Goal: Contribute content: Contribute content

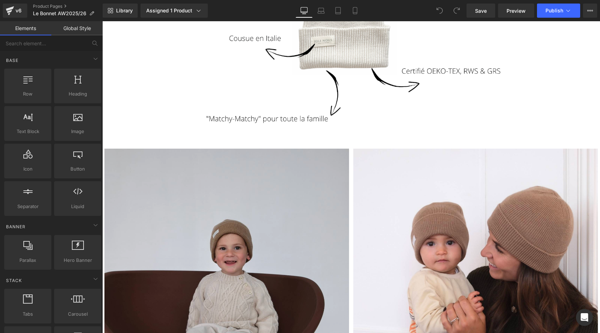
scroll to position [579, 0]
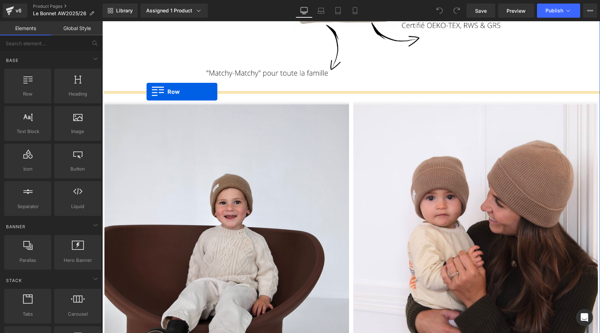
drag, startPoint x: 128, startPoint y: 111, endPoint x: 146, endPoint y: 92, distance: 27.0
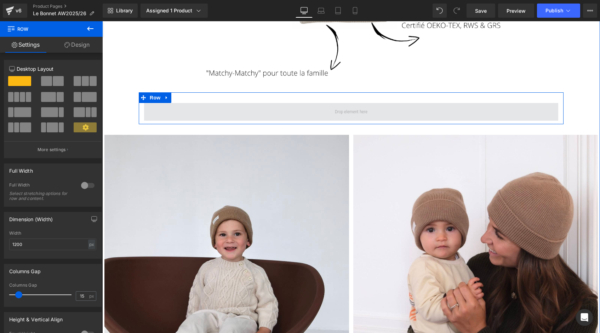
click at [307, 109] on span at bounding box center [351, 112] width 414 height 18
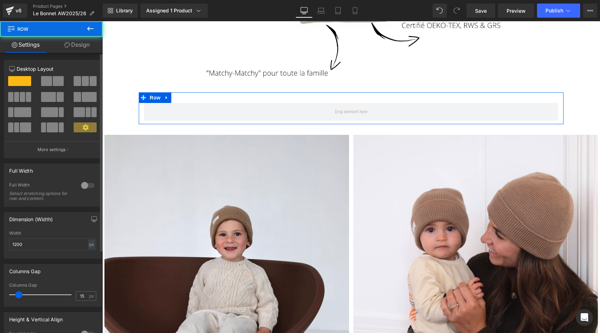
click at [92, 190] on div at bounding box center [87, 185] width 17 height 11
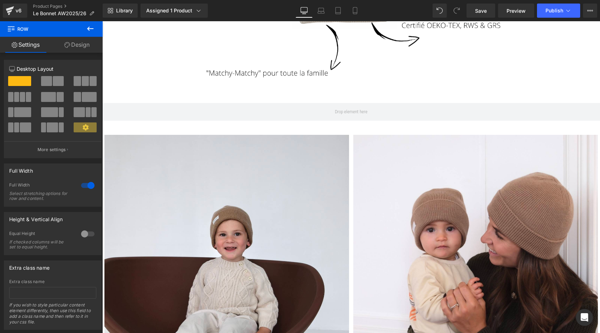
click at [89, 28] on icon at bounding box center [90, 29] width 6 height 4
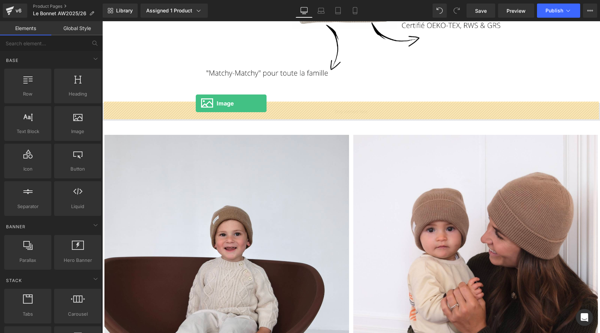
drag, startPoint x: 175, startPoint y: 155, endPoint x: 195, endPoint y: 104, distance: 54.1
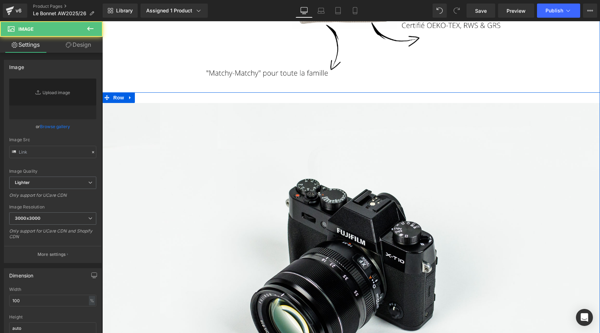
type input "//[DOMAIN_NAME][URL]"
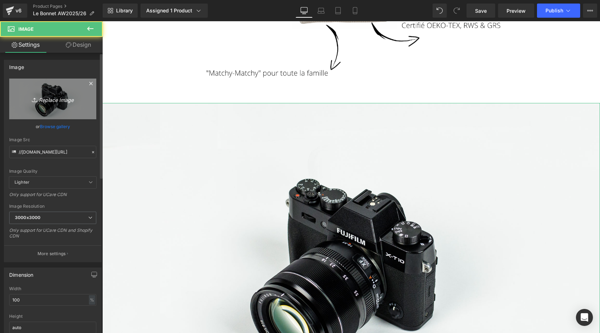
click at [53, 97] on icon "Replace Image" at bounding box center [52, 98] width 57 height 9
type input "C:\fakepath\Collection-tricot-laine-100%-mérinos-brun-blanc-jaune-bleu-ciel-li…"
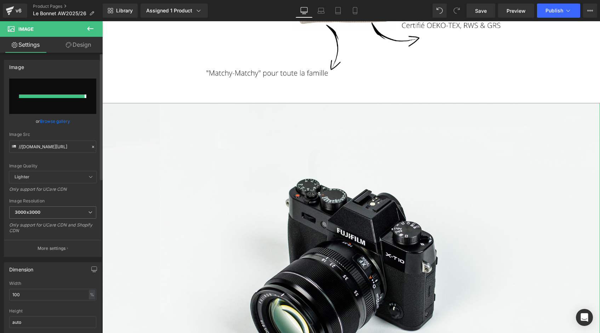
type input "[URL][DOMAIN_NAME]"
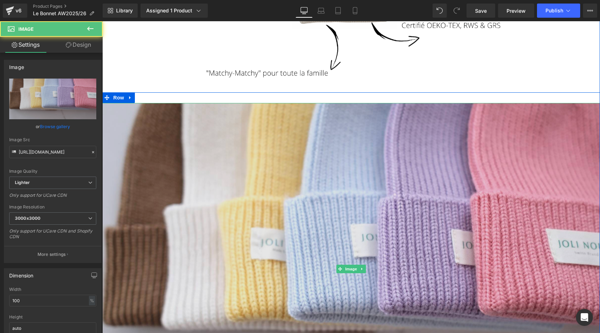
click at [386, 169] on img at bounding box center [350, 269] width 497 height 332
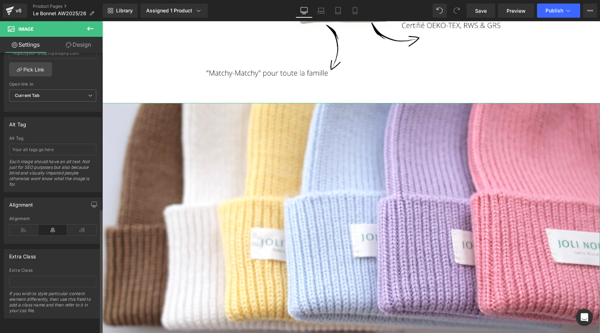
scroll to position [348, 0]
click at [32, 144] on input "text" at bounding box center [52, 150] width 87 height 12
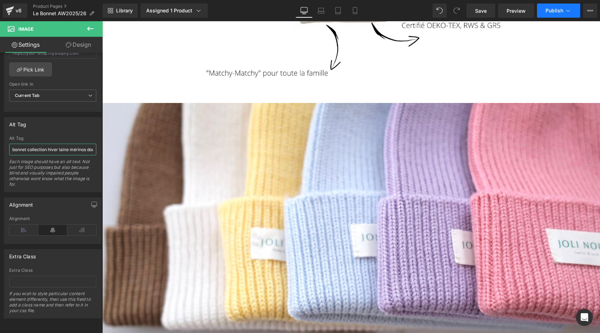
type input "bonnet collection hiver laine mérinos doux 100% blanc brun bleu ciel rose vieux…"
click at [550, 12] on span "Publish" at bounding box center [554, 11] width 18 height 6
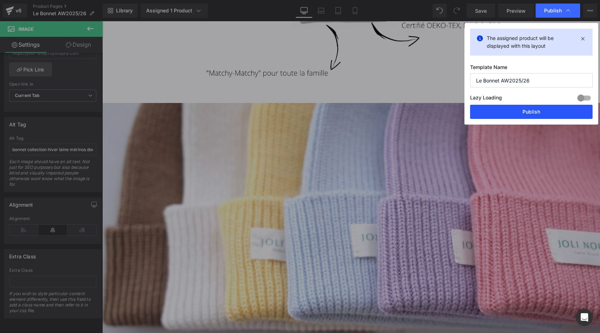
click at [510, 116] on button "Publish" at bounding box center [531, 112] width 122 height 14
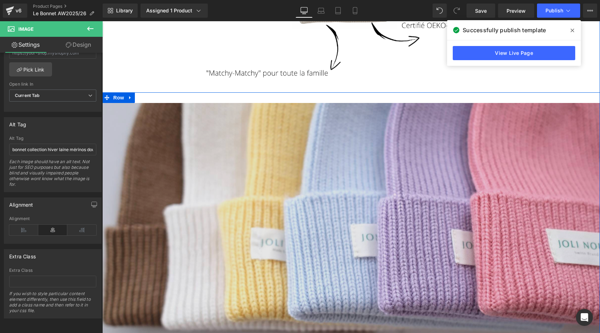
click at [479, 189] on img at bounding box center [350, 269] width 497 height 332
click at [218, 189] on img at bounding box center [350, 269] width 497 height 332
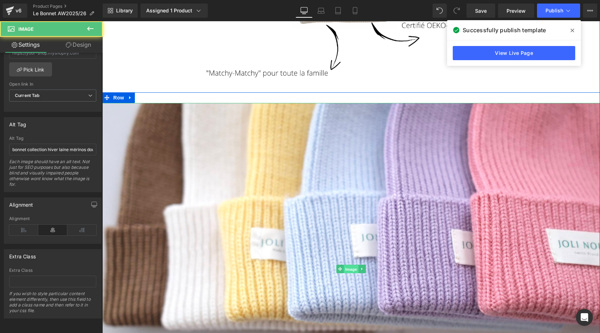
click at [354, 267] on span "Image" at bounding box center [351, 269] width 15 height 8
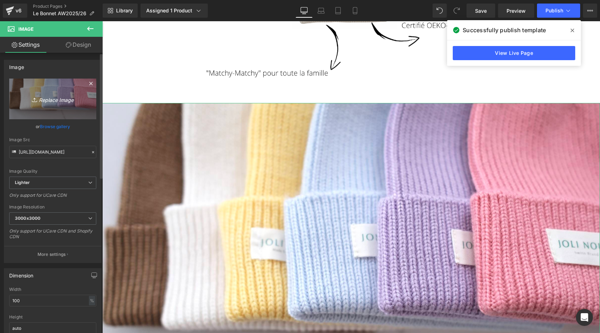
scroll to position [0, 0]
click at [61, 104] on link "Replace Image" at bounding box center [52, 99] width 87 height 41
type input "C:\fakepath\Collection-tricot-laine-100%-mérinos-brun-blanc-jaune-bleu-ciel-li…"
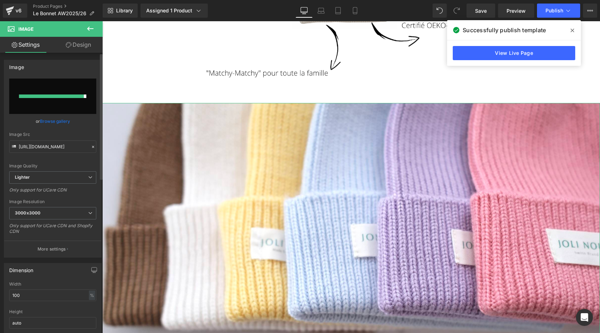
type input "[URL][DOMAIN_NAME]"
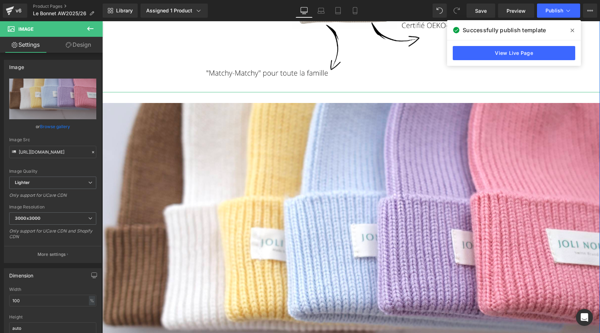
click at [570, 29] on span at bounding box center [571, 30] width 11 height 11
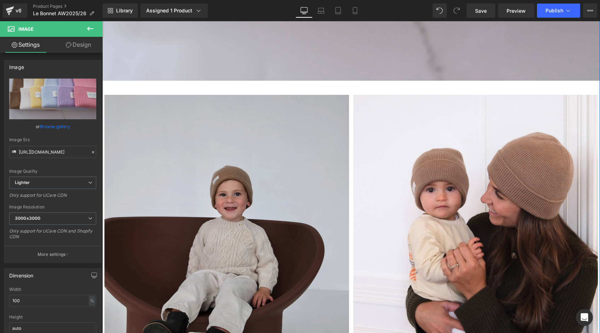
scroll to position [924, 0]
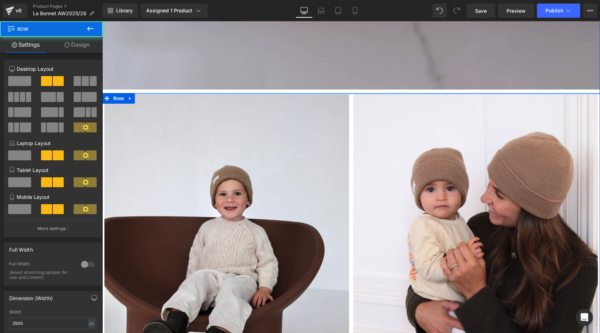
drag, startPoint x: 317, startPoint y: 95, endPoint x: 318, endPoint y: 86, distance: 9.3
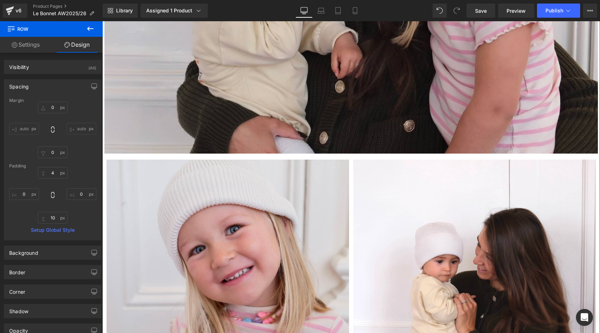
scroll to position [1754, 0]
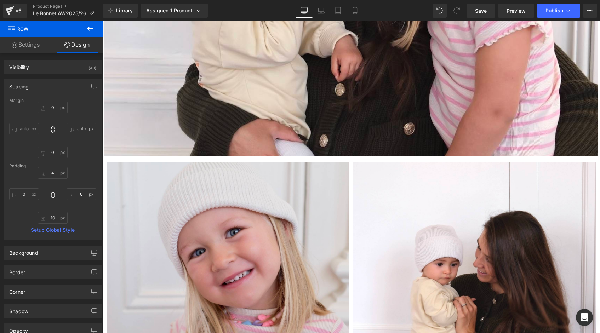
click at [91, 28] on icon at bounding box center [90, 29] width 6 height 4
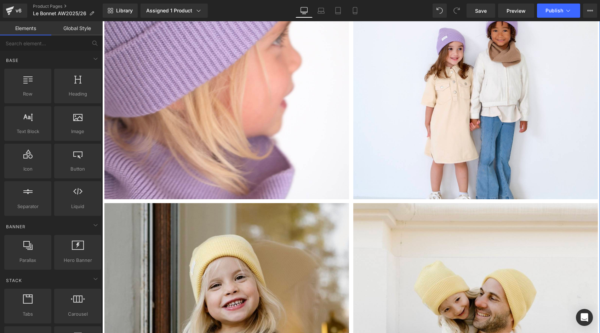
scroll to position [2211, 0]
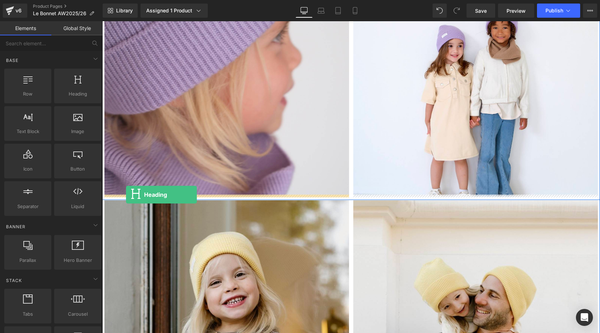
drag, startPoint x: 186, startPoint y: 104, endPoint x: 126, endPoint y: 195, distance: 109.2
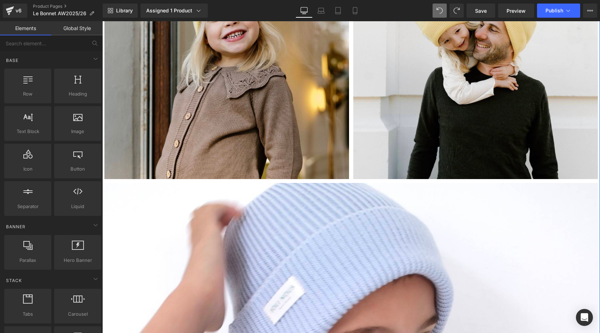
scroll to position [2483, 0]
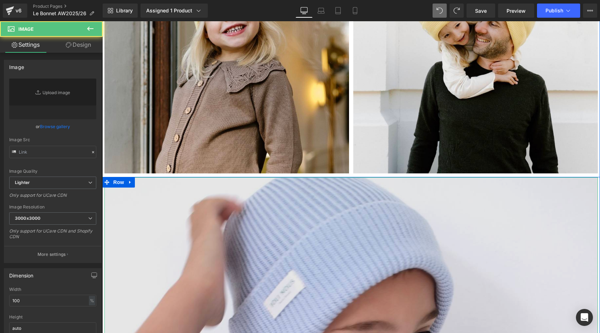
type input "[URL][DOMAIN_NAME]"
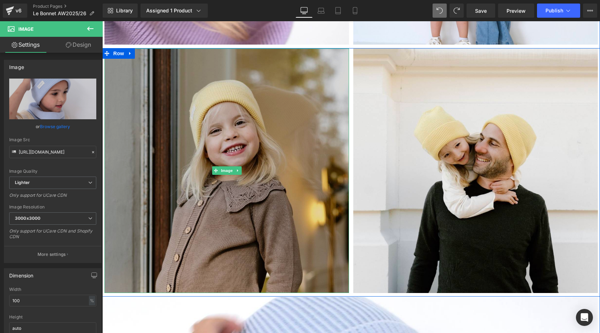
scroll to position [2303, 0]
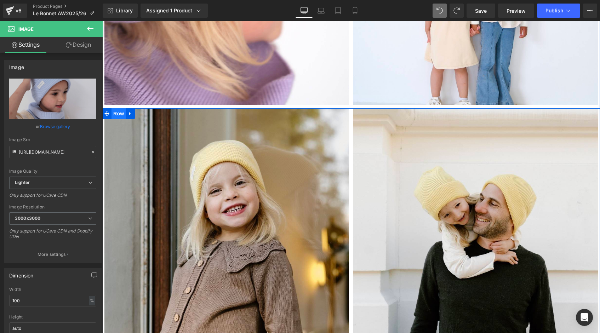
click at [117, 113] on span "Row" at bounding box center [118, 113] width 14 height 11
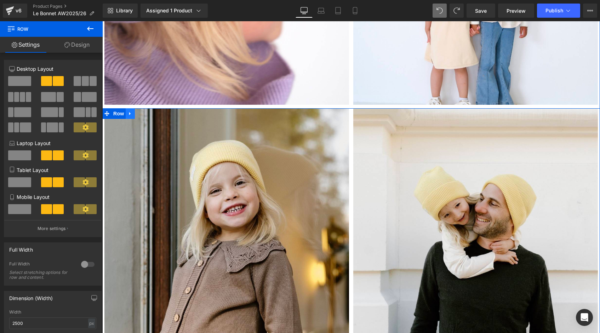
click at [128, 112] on icon at bounding box center [130, 113] width 5 height 5
click at [137, 113] on icon at bounding box center [139, 113] width 5 height 5
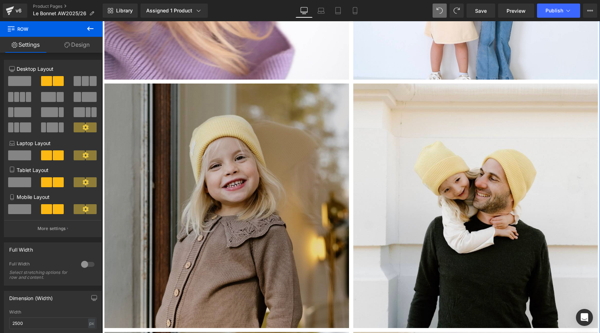
scroll to position [2301, 0]
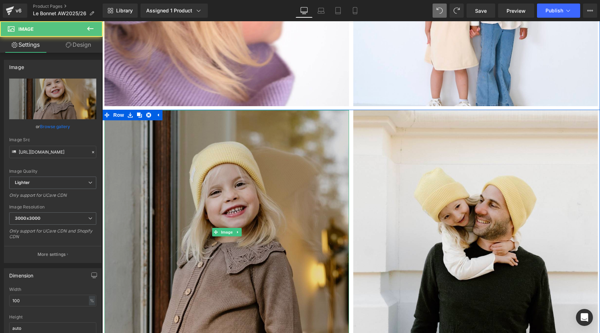
click at [247, 175] on img at bounding box center [226, 232] width 244 height 244
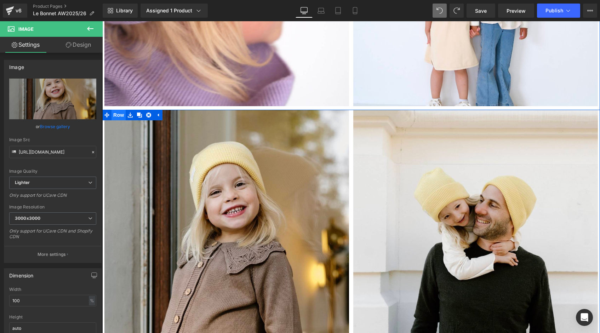
click at [121, 112] on span "Row" at bounding box center [118, 115] width 14 height 11
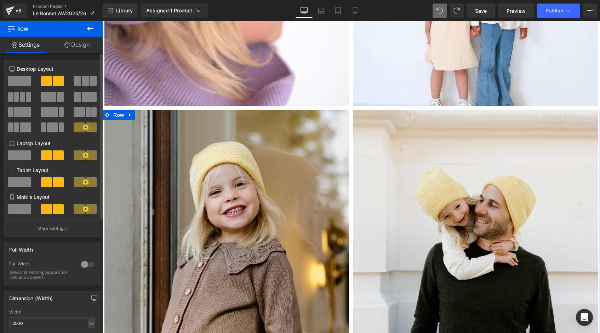
click at [24, 88] on div at bounding box center [20, 84] width 33 height 16
click at [24, 81] on span at bounding box center [19, 81] width 23 height 10
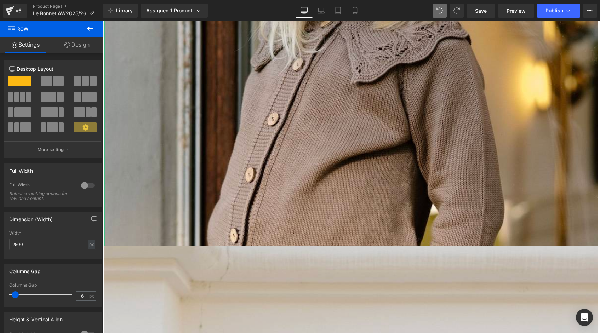
scroll to position [2724, 0]
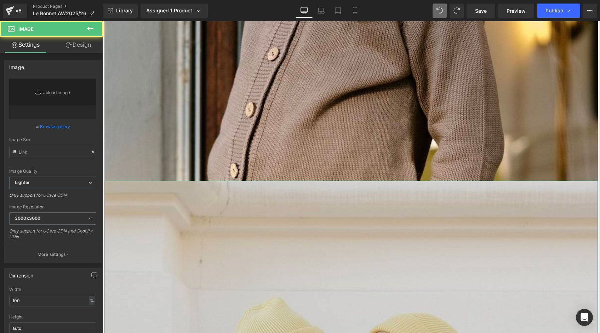
type input "[URL][DOMAIN_NAME]"
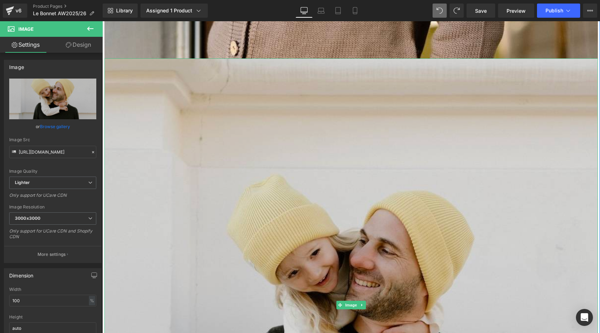
scroll to position [2929, 0]
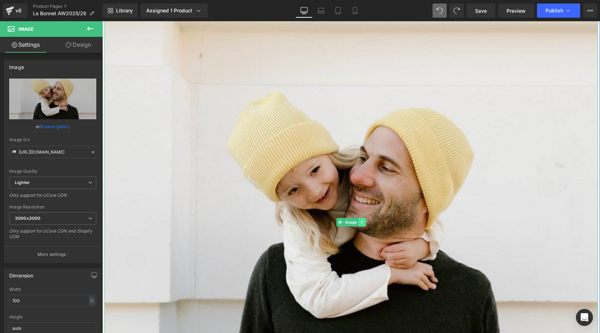
click at [363, 221] on icon at bounding box center [362, 222] width 4 height 4
click at [365, 221] on icon at bounding box center [366, 222] width 4 height 4
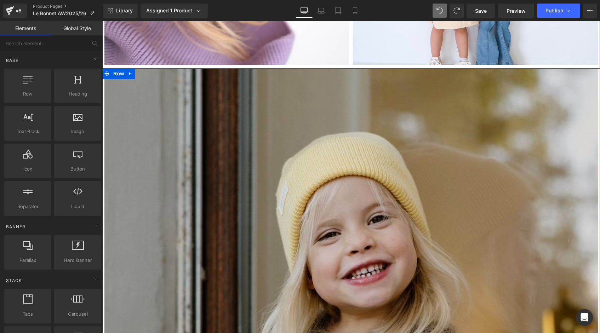
scroll to position [2286, 0]
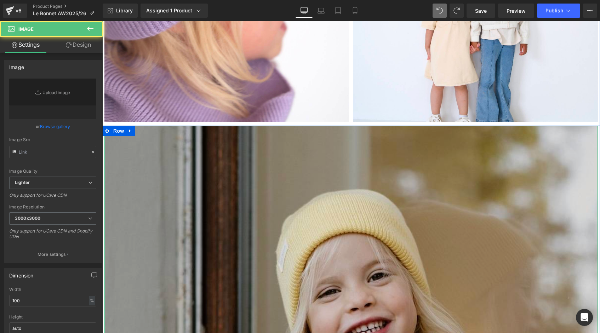
type input "[URL][DOMAIN_NAME]"
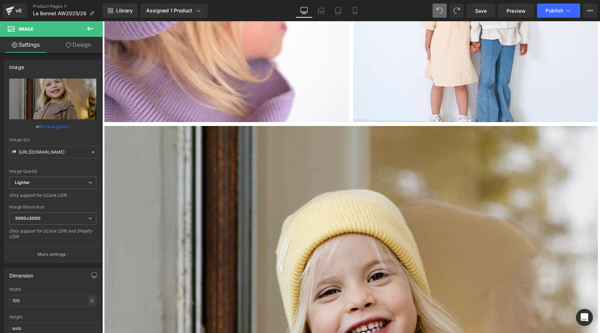
click at [87, 29] on icon at bounding box center [90, 29] width 6 height 4
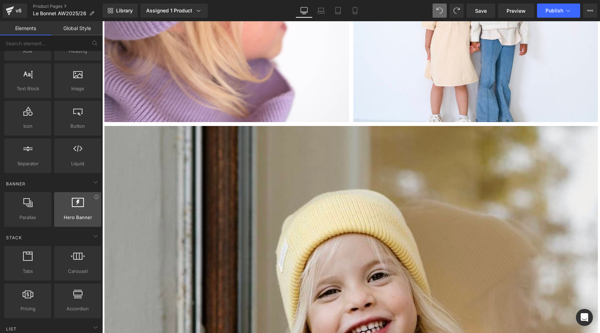
scroll to position [42, 0]
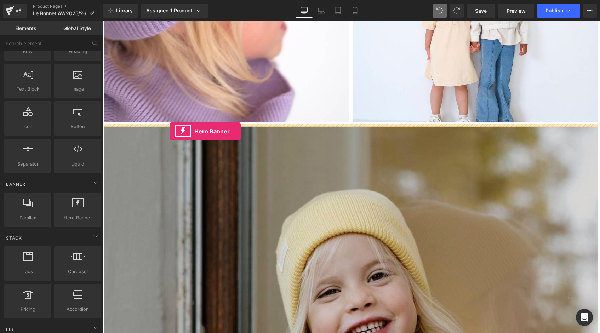
drag, startPoint x: 175, startPoint y: 227, endPoint x: 170, endPoint y: 131, distance: 96.4
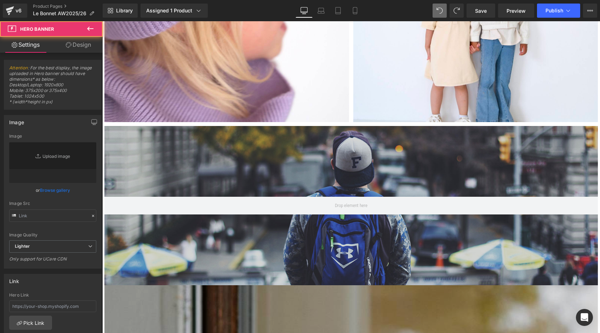
type input "[URL][DOMAIN_NAME]"
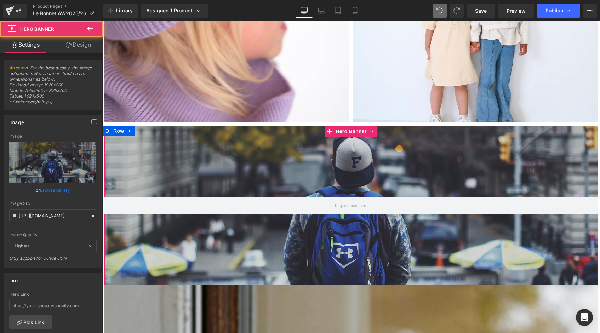
click at [303, 250] on div at bounding box center [350, 205] width 493 height 159
click at [324, 225] on div at bounding box center [350, 205] width 493 height 159
click at [335, 158] on div at bounding box center [350, 205] width 493 height 159
click at [300, 131] on div at bounding box center [350, 205] width 493 height 159
click at [372, 129] on icon at bounding box center [372, 130] width 5 height 5
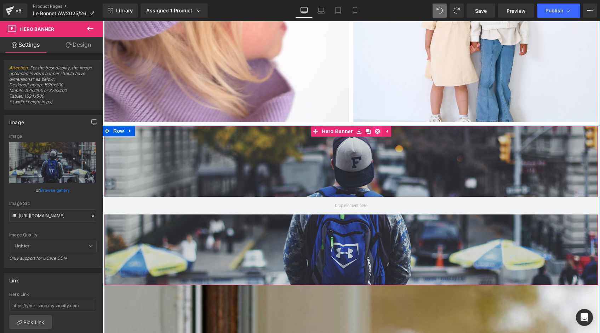
click at [376, 131] on icon at bounding box center [377, 131] width 5 height 5
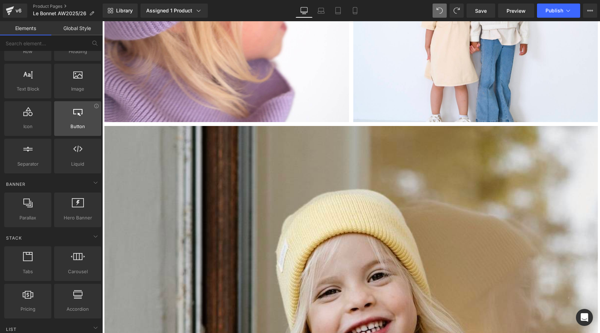
click at [77, 122] on div at bounding box center [77, 115] width 43 height 16
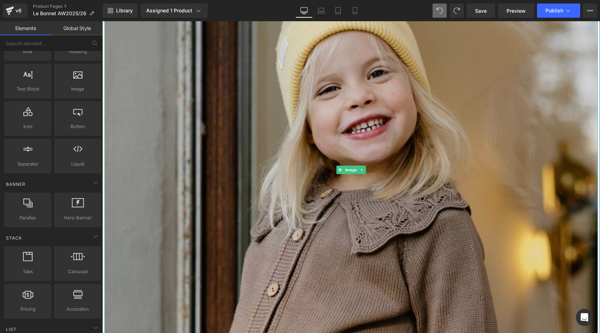
scroll to position [2474, 0]
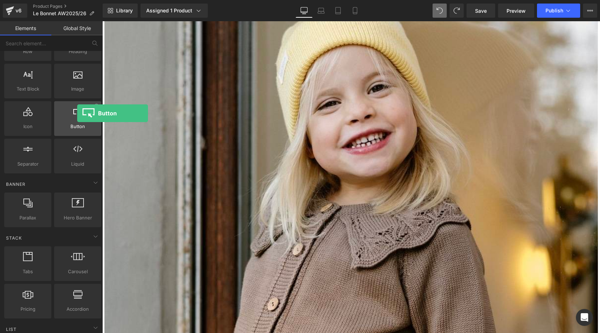
drag, startPoint x: 76, startPoint y: 120, endPoint x: 77, endPoint y: 113, distance: 6.5
click at [77, 113] on div at bounding box center [77, 115] width 43 height 16
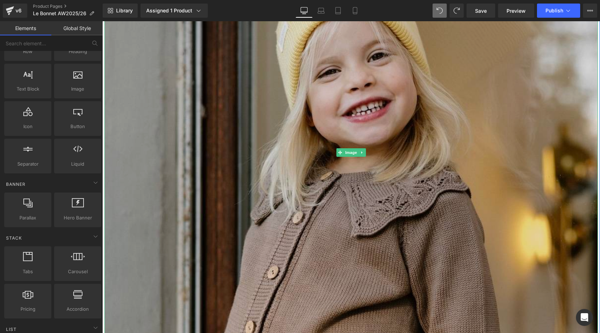
scroll to position [2444, 0]
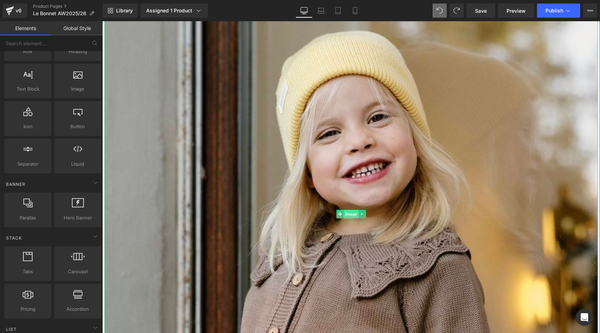
click at [352, 213] on span "Image" at bounding box center [351, 214] width 15 height 8
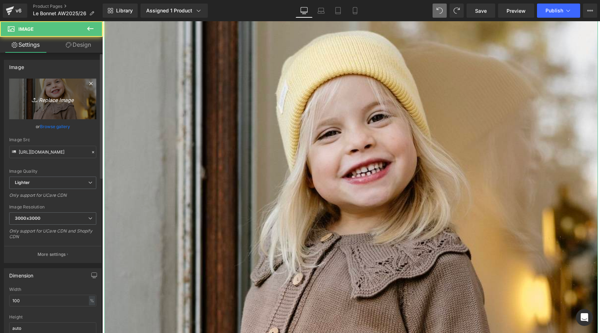
click at [76, 99] on icon "Replace Image" at bounding box center [52, 98] width 57 height 9
type input "C:\fakepath\Collection-tricot-laine-100%-mérinos-brun-blanc-jaune-bleu-ciel-li…"
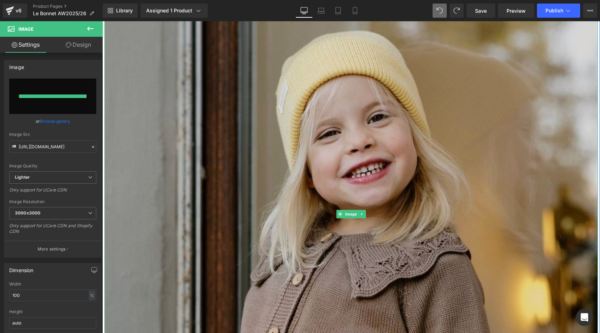
type input "[URL][DOMAIN_NAME]"
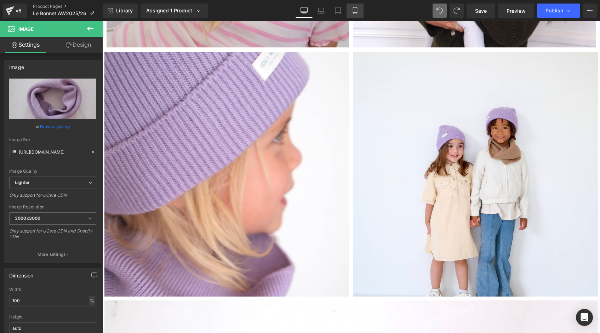
click at [348, 10] on link "Mobile" at bounding box center [354, 11] width 17 height 14
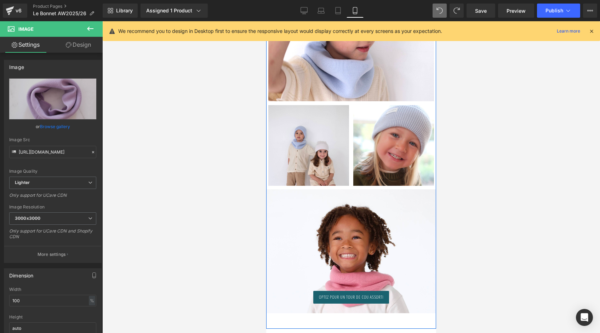
scroll to position [1592, 0]
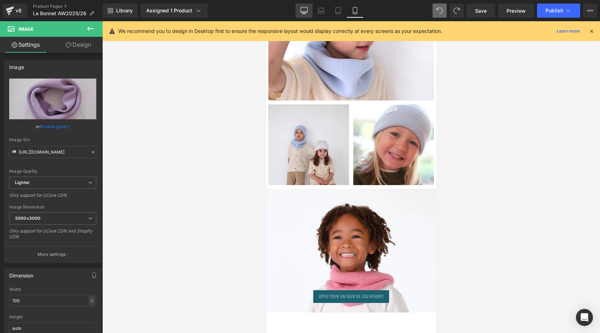
click at [305, 7] on icon at bounding box center [303, 9] width 7 height 5
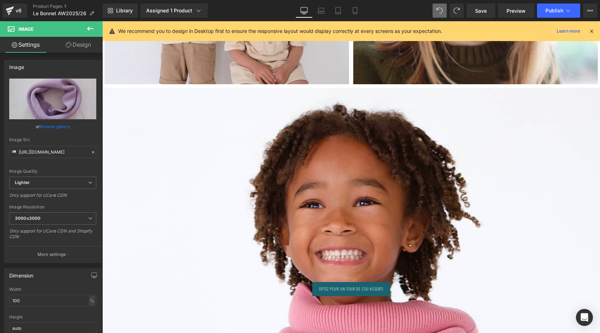
scroll to position [3531, 0]
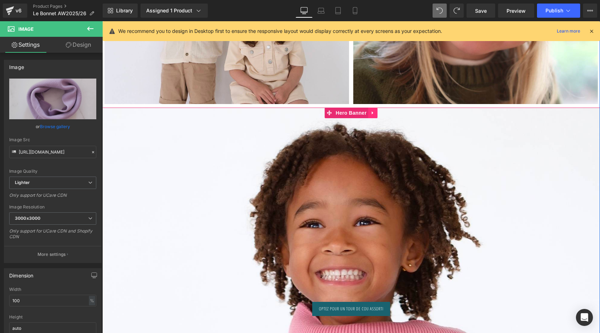
click at [371, 110] on icon at bounding box center [372, 112] width 5 height 5
click at [366, 112] on icon at bounding box center [368, 112] width 5 height 5
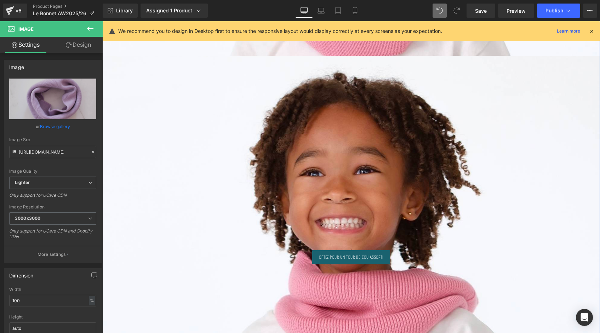
scroll to position [3895, 0]
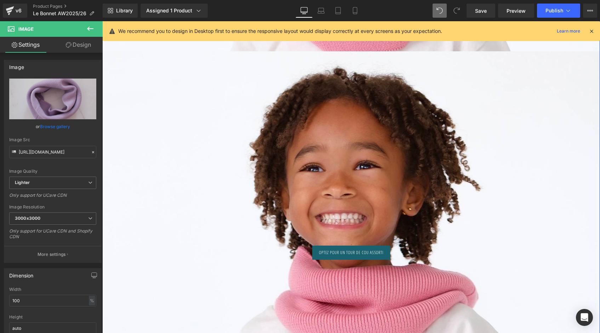
click at [127, 58] on div at bounding box center [350, 205] width 497 height 308
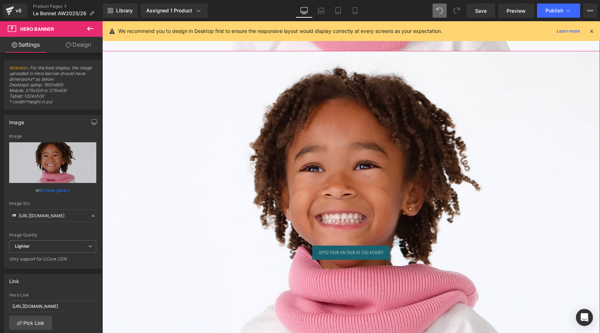
click at [591, 31] on icon at bounding box center [591, 31] width 6 height 6
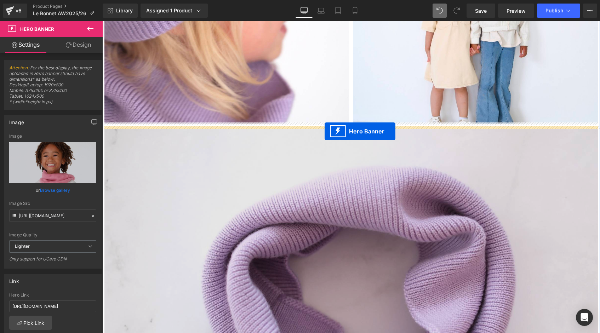
scroll to position [2283, 0]
drag, startPoint x: 327, startPoint y: 203, endPoint x: 322, endPoint y: 128, distance: 74.8
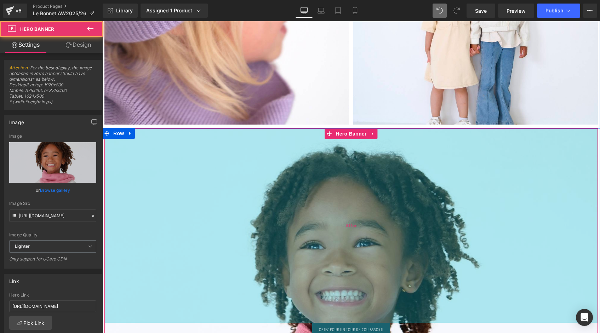
scroll to position [2663, 0]
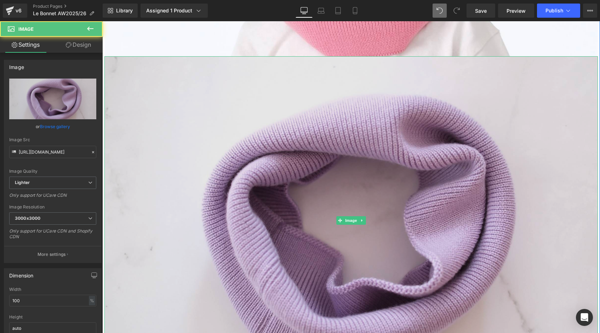
click at [320, 147] on img at bounding box center [350, 220] width 493 height 329
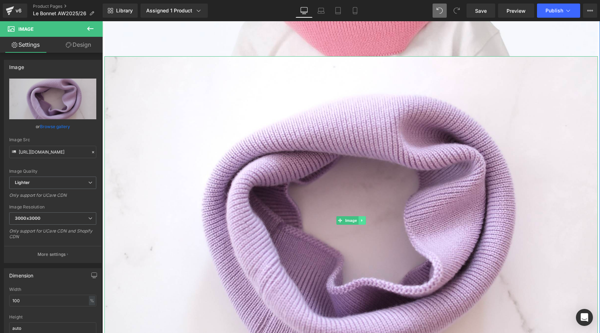
click at [361, 219] on icon at bounding box center [361, 220] width 1 height 2
click at [365, 219] on icon at bounding box center [366, 221] width 4 height 4
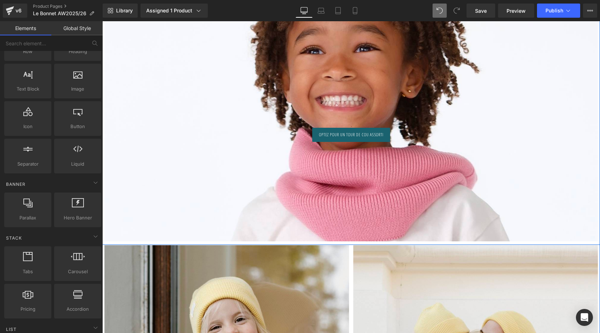
scroll to position [2402, 0]
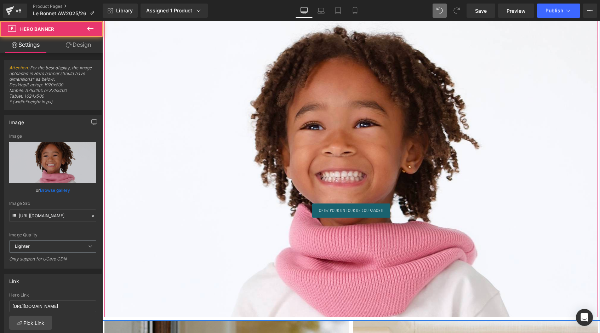
click at [366, 196] on div "Optez pour un tour de cou assorti Button Hero Banner 549px" at bounding box center [350, 163] width 493 height 308
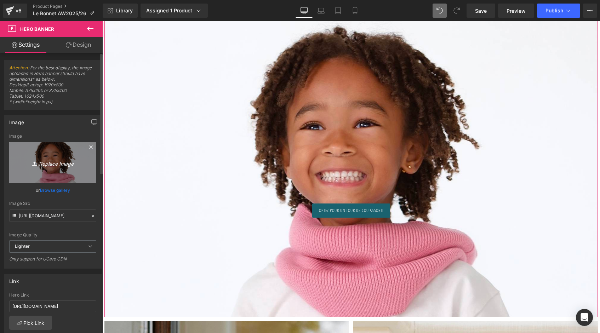
click at [76, 165] on icon "Replace Image" at bounding box center [52, 162] width 57 height 9
type input "C:\fakepath\Collection-tricot-laine-100%-mérinos-brun-blanc-jaune-bleu-ciel-li…"
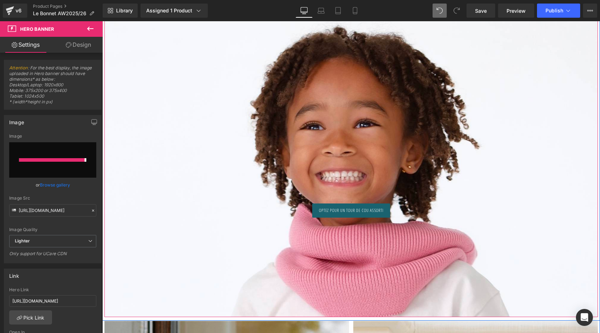
type input "[URL][DOMAIN_NAME]"
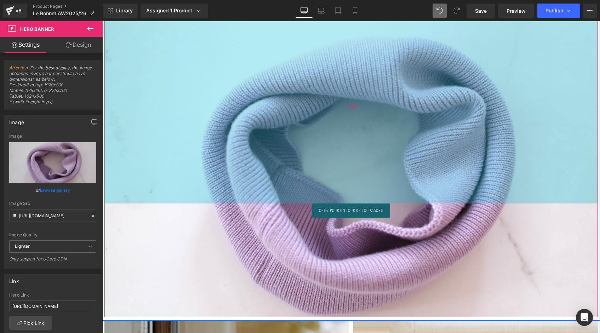
click at [359, 157] on div "549px" at bounding box center [350, 106] width 493 height 194
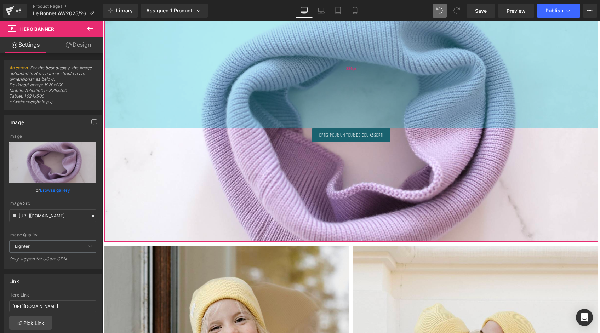
drag, startPoint x: 359, startPoint y: 157, endPoint x: 363, endPoint y: 81, distance: 75.5
click at [363, 81] on div "336px" at bounding box center [350, 68] width 493 height 119
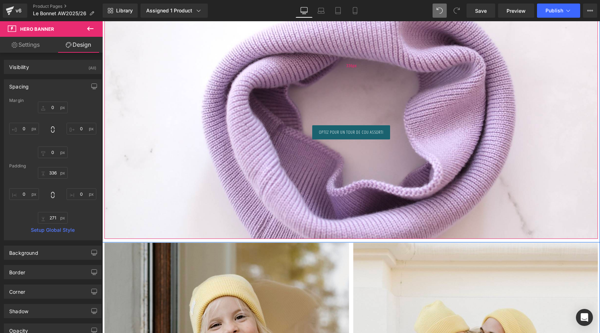
scroll to position [2416, 0]
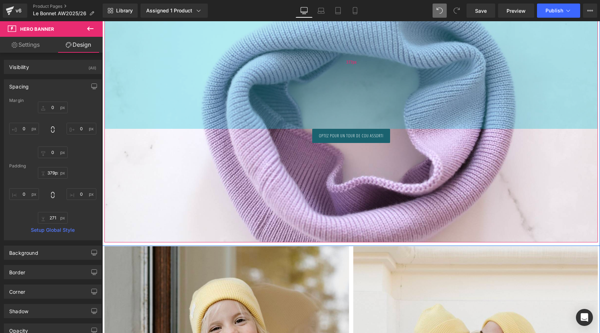
type input "380px"
drag, startPoint x: 364, startPoint y: 85, endPoint x: 363, endPoint y: 100, distance: 15.6
click at [363, 100] on div "377px" at bounding box center [350, 61] width 493 height 133
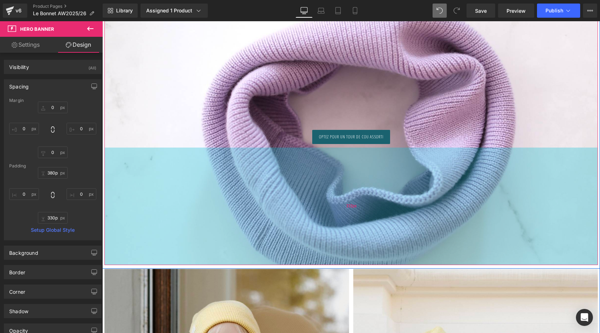
type input "328px"
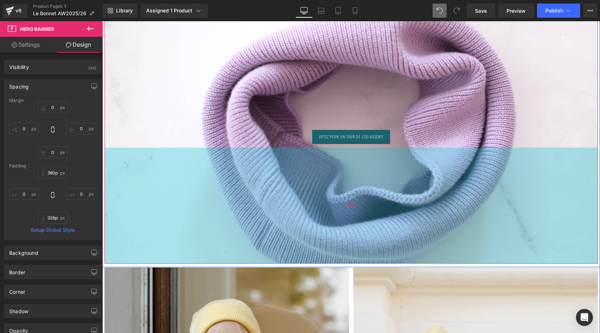
drag, startPoint x: 362, startPoint y: 181, endPoint x: 360, endPoint y: 201, distance: 20.2
click at [360, 201] on div "328px" at bounding box center [350, 206] width 493 height 116
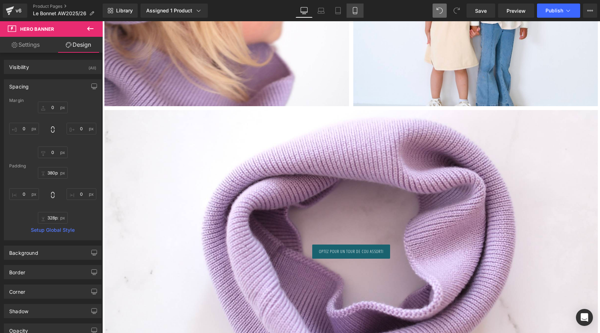
click at [352, 8] on icon at bounding box center [354, 10] width 7 height 7
type input "0"
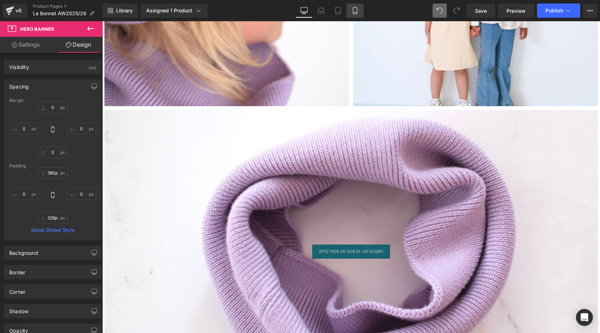
type input "287"
type input "0"
type input "13"
type input "0"
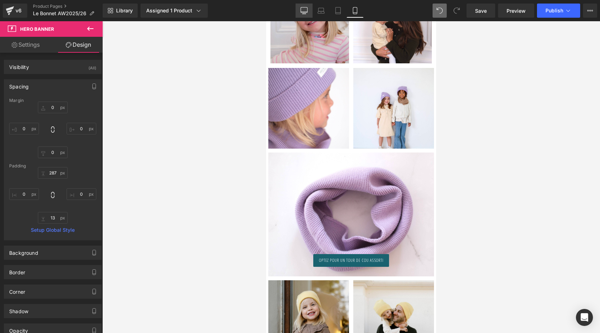
click at [303, 13] on icon at bounding box center [303, 10] width 7 height 7
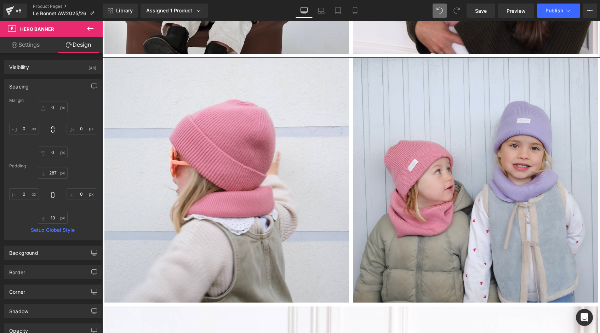
type input "0"
type input "380"
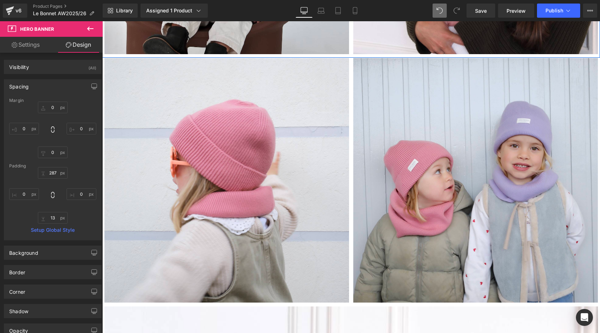
type input "0"
type input "328"
type input "0"
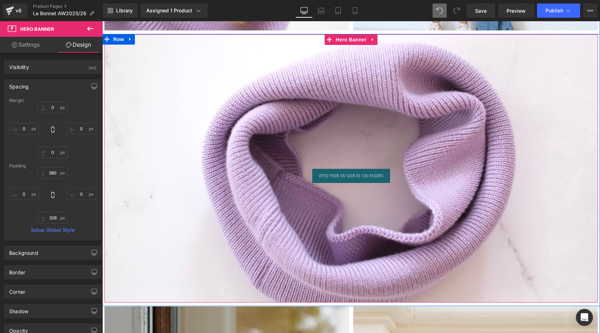
click at [357, 223] on div at bounding box center [350, 168] width 493 height 268
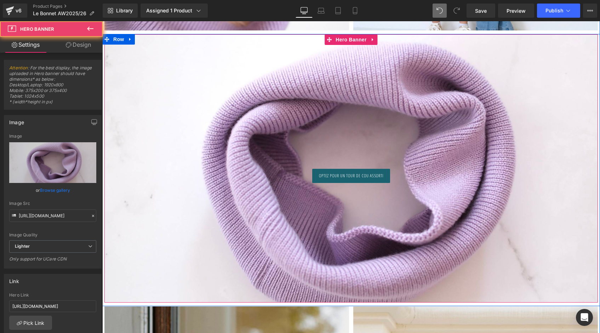
click at [357, 209] on div at bounding box center [350, 168] width 493 height 268
click at [354, 267] on div at bounding box center [350, 168] width 493 height 268
click at [313, 259] on div at bounding box center [350, 168] width 493 height 268
click at [303, 286] on div at bounding box center [350, 168] width 493 height 268
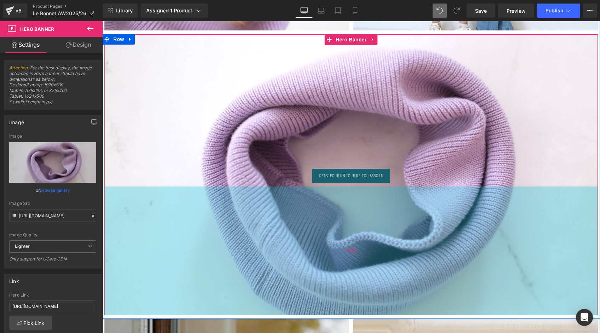
drag, startPoint x: 304, startPoint y: 299, endPoint x: 302, endPoint y: 311, distance: 12.2
click at [302, 311] on div "364px" at bounding box center [350, 250] width 493 height 129
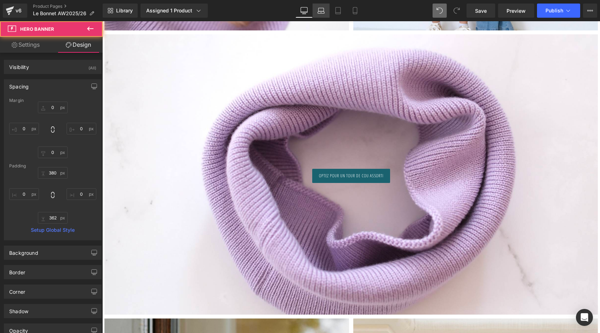
click at [325, 15] on link "Laptop" at bounding box center [320, 11] width 17 height 14
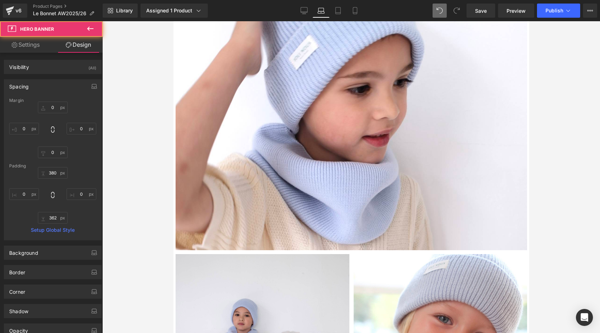
scroll to position [1836, 0]
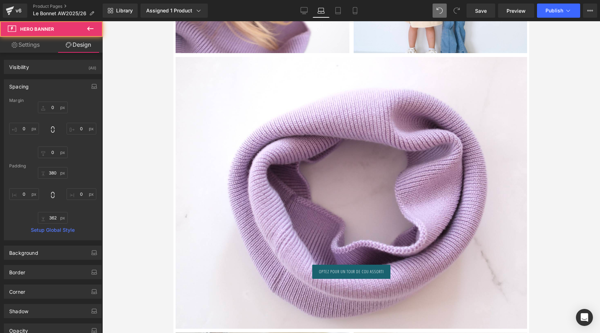
type input "0"
type input "587"
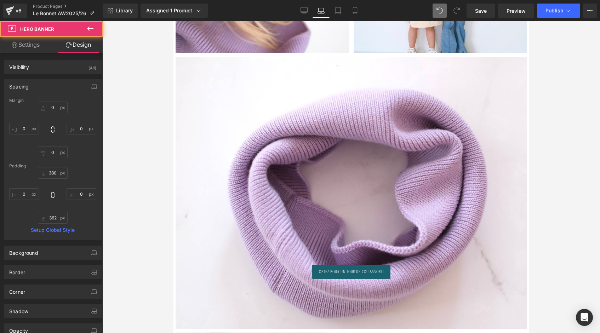
type input "0"
type input "131"
type input "0"
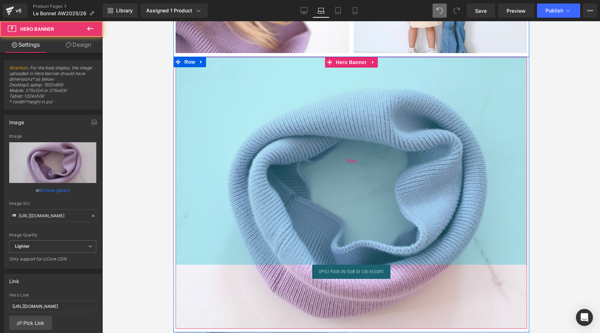
drag, startPoint x: 357, startPoint y: 214, endPoint x: 357, endPoint y: 194, distance: 19.8
click at [357, 194] on div "Optez pour un tour de cou assorti Button Hero Banner 587px 131px" at bounding box center [350, 193] width 351 height 272
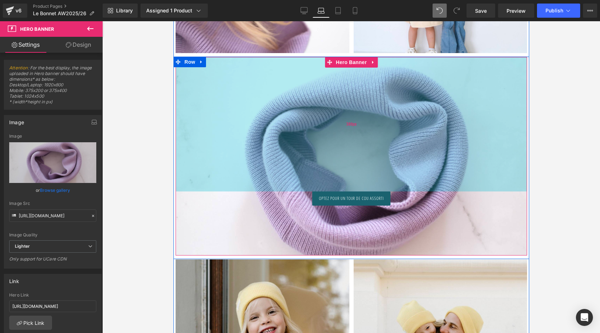
drag, startPoint x: 357, startPoint y: 194, endPoint x: 363, endPoint y: 121, distance: 73.5
click at [363, 121] on div "380px" at bounding box center [350, 124] width 351 height 134
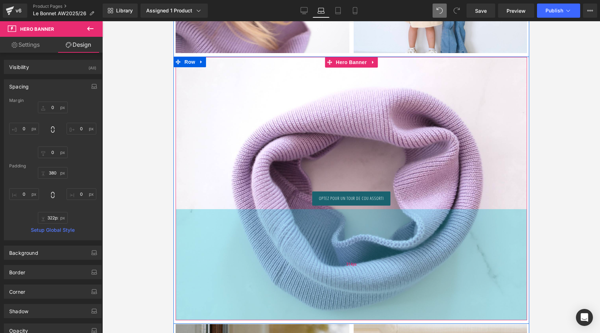
type input "324px"
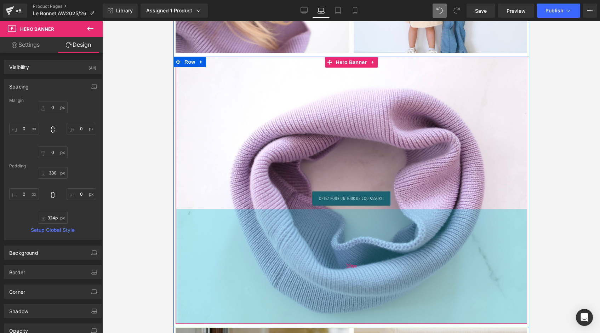
drag, startPoint x: 354, startPoint y: 237, endPoint x: 351, endPoint y: 306, distance: 68.4
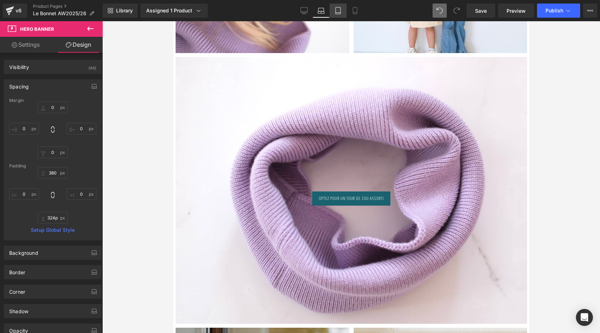
click at [333, 12] on link "Tablet" at bounding box center [337, 11] width 17 height 14
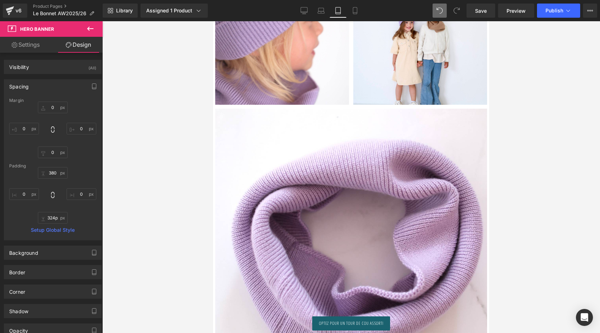
type input "0"
type input "587"
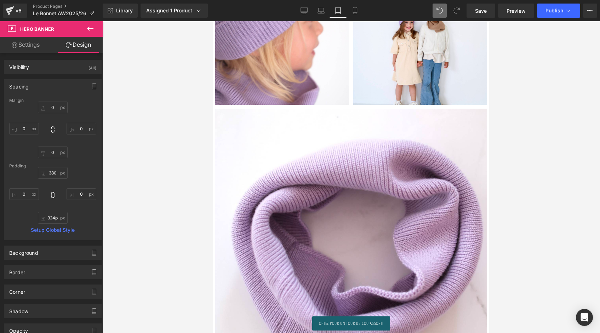
type input "0"
type input "107"
type input "0"
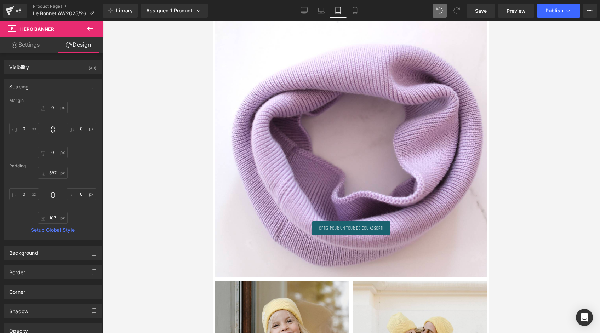
scroll to position [1959, 0]
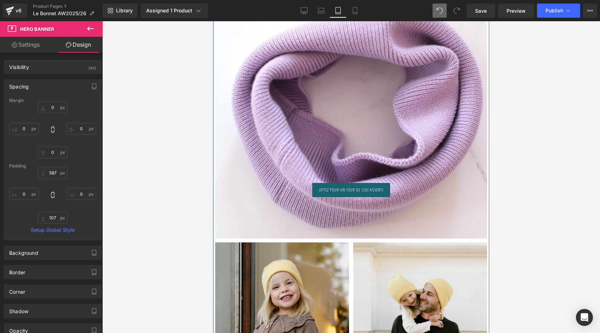
click at [358, 206] on div "Optez pour un tour de cou assorti Button Hero Banner 380px 324px" at bounding box center [351, 106] width 272 height 263
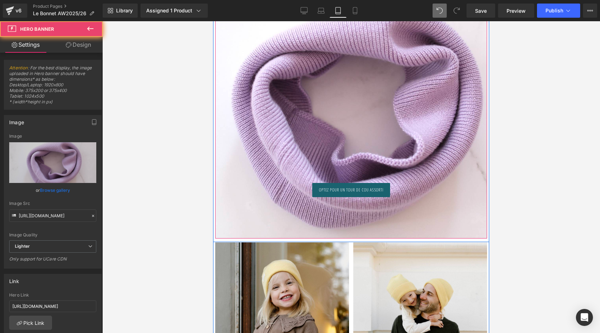
click at [372, 106] on div at bounding box center [351, 106] width 272 height 263
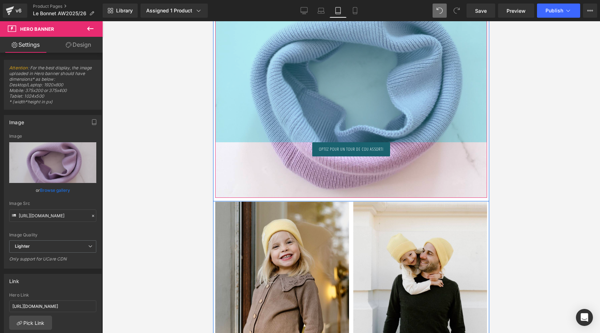
drag, startPoint x: 351, startPoint y: 65, endPoint x: 566, endPoint y: 35, distance: 217.2
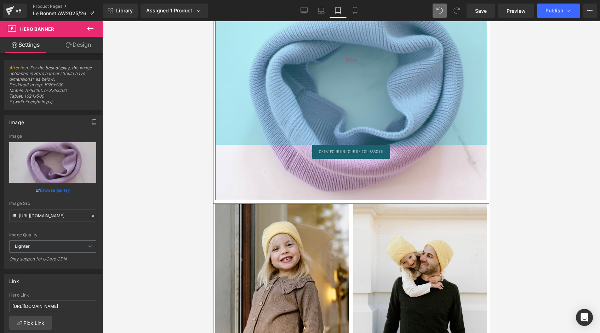
click at [368, 27] on div "479px" at bounding box center [351, 59] width 272 height 169
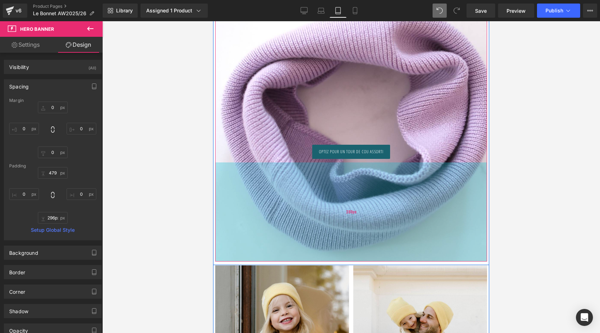
type input "299px"
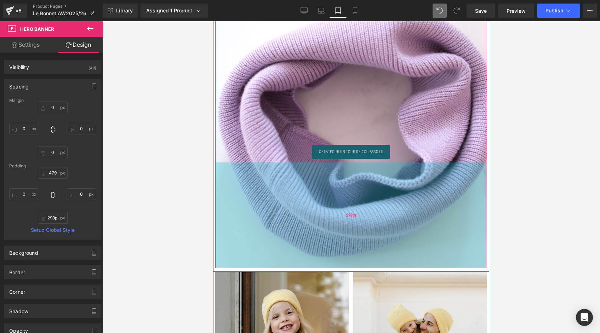
drag, startPoint x: 357, startPoint y: 172, endPoint x: 357, endPoint y: 240, distance: 67.9
click at [357, 240] on div "299px" at bounding box center [351, 215] width 272 height 106
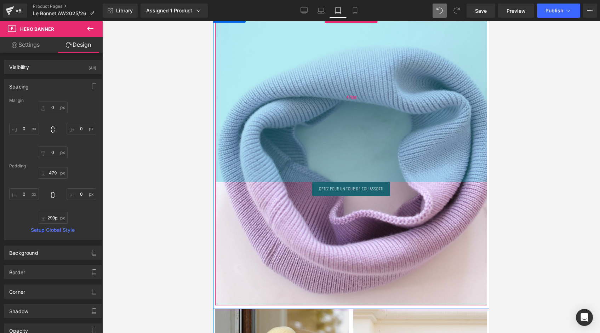
scroll to position [1894, 0]
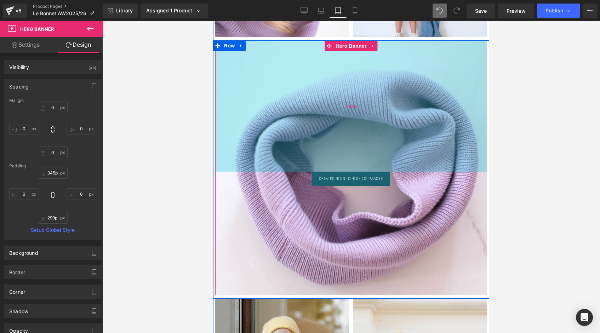
type input "342px"
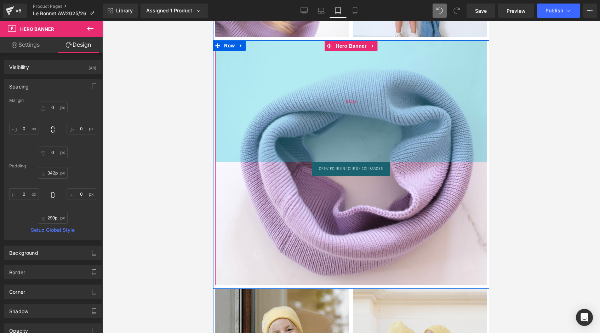
drag, startPoint x: 368, startPoint y: 129, endPoint x: 368, endPoint y: 81, distance: 48.5
click at [368, 81] on div "342px" at bounding box center [351, 101] width 272 height 121
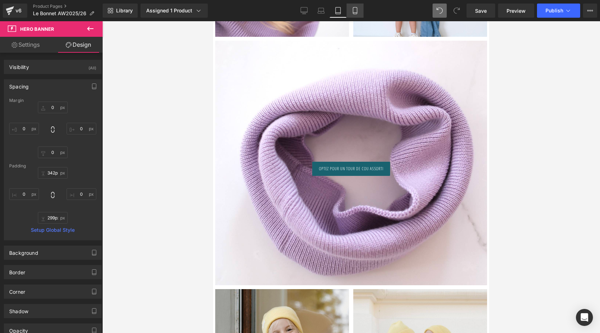
click at [355, 5] on link "Mobile" at bounding box center [354, 11] width 17 height 14
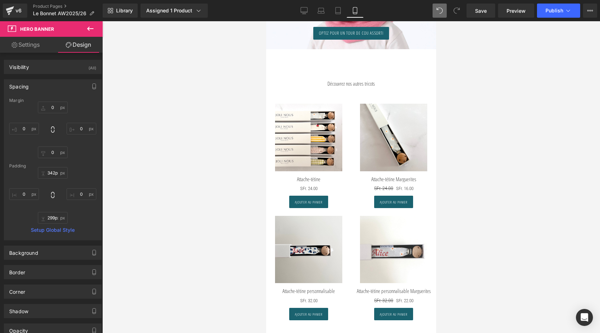
type input "0"
type input "287"
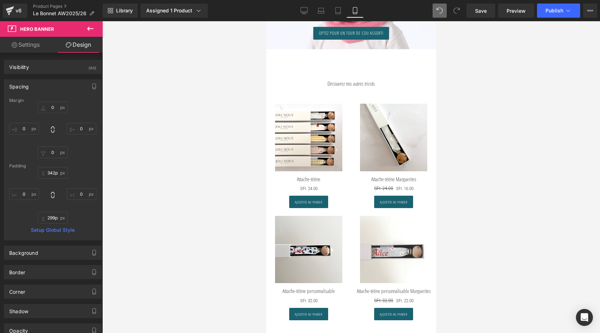
type input "0"
type input "13"
type input "0"
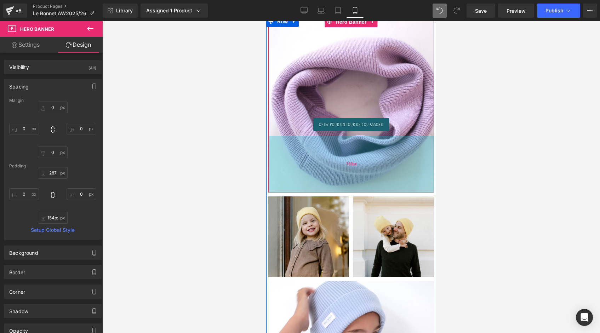
type input "152px"
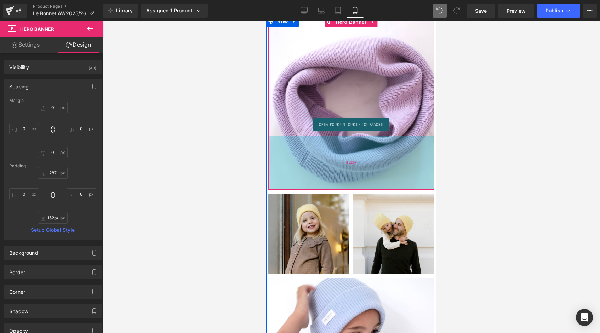
drag, startPoint x: 357, startPoint y: 134, endPoint x: 356, endPoint y: 183, distance: 49.2
click at [356, 183] on div "152px" at bounding box center [351, 163] width 166 height 54
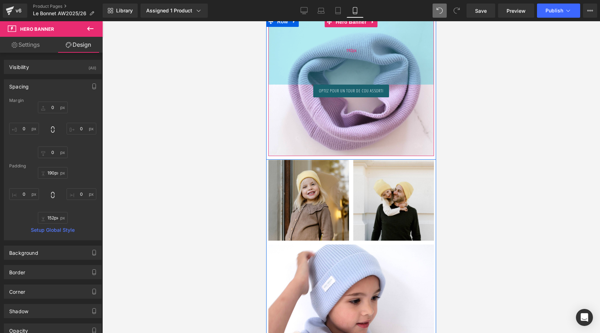
type input "189px"
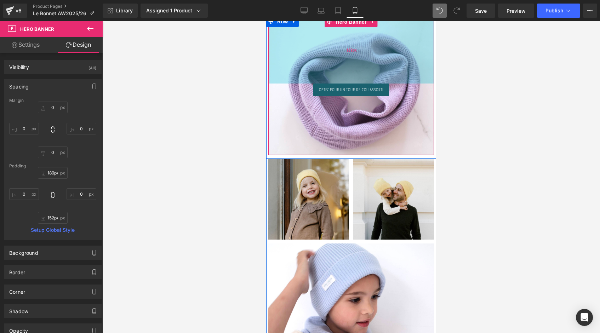
drag, startPoint x: 363, startPoint y: 72, endPoint x: 362, endPoint y: 37, distance: 34.7
click at [362, 37] on div "189px" at bounding box center [351, 50] width 166 height 67
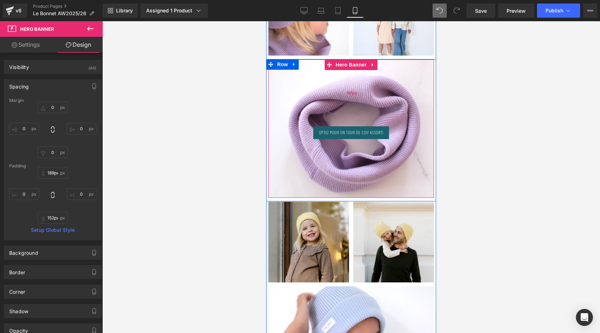
scroll to position [1301, 0]
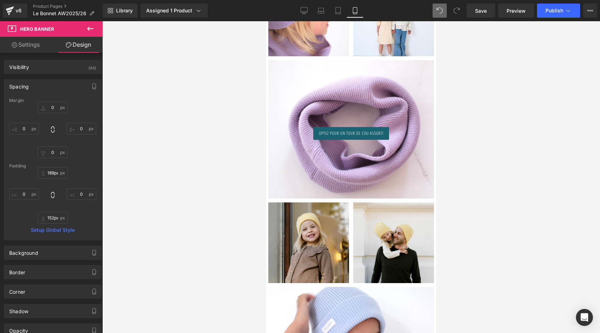
click at [461, 94] on div at bounding box center [350, 177] width 497 height 312
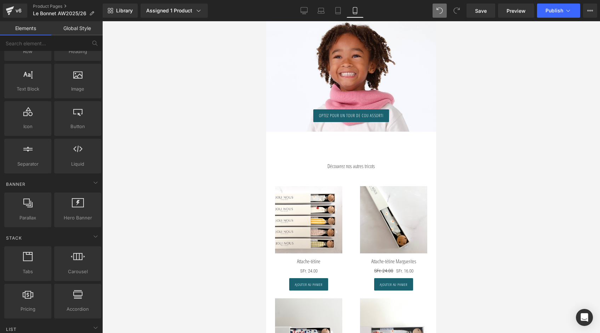
scroll to position [1801, 0]
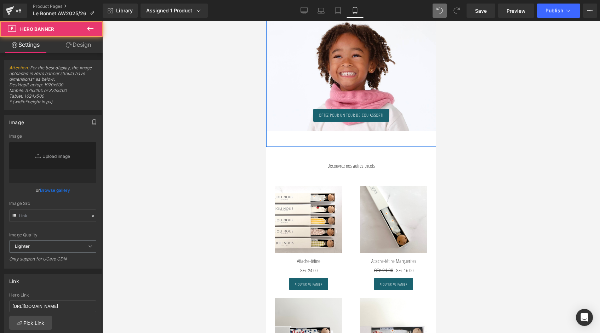
type input "[URL][DOMAIN_NAME]"
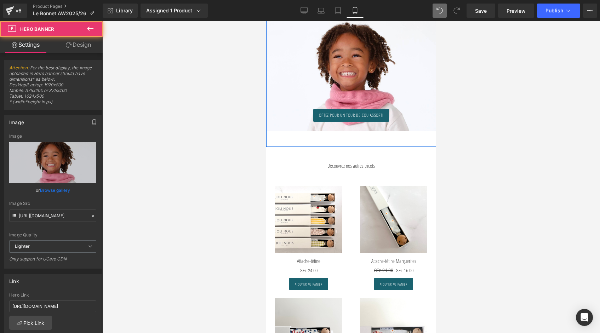
click at [364, 121] on span "Optez pour un tour de cou assorti Button" at bounding box center [351, 118] width 170 height 18
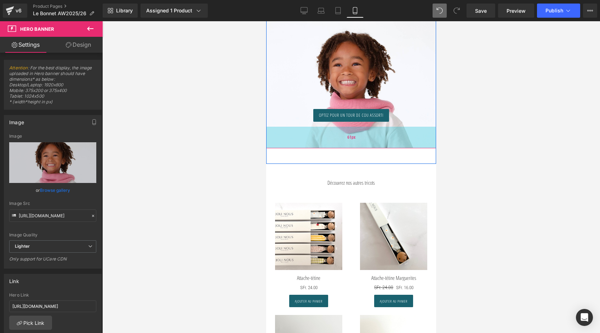
drag, startPoint x: 364, startPoint y: 124, endPoint x: 364, endPoint y: 141, distance: 17.0
click at [364, 141] on div "61px" at bounding box center [351, 138] width 170 height 22
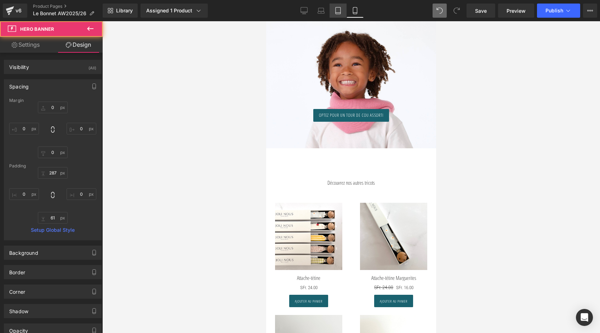
click at [338, 5] on link "Tablet" at bounding box center [337, 11] width 17 height 14
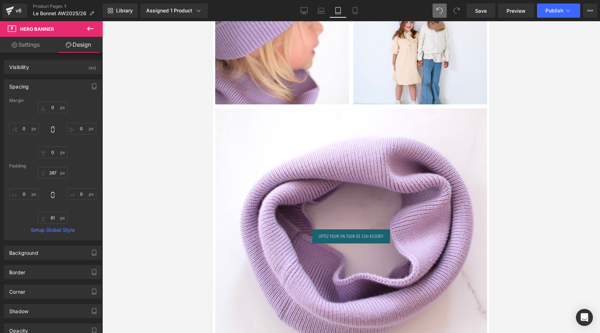
type input "0"
type input "587"
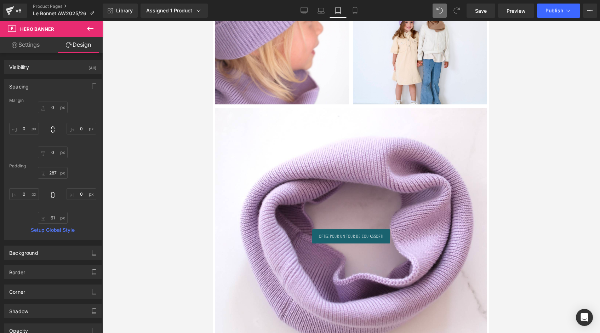
type input "0"
type input "107"
type input "0"
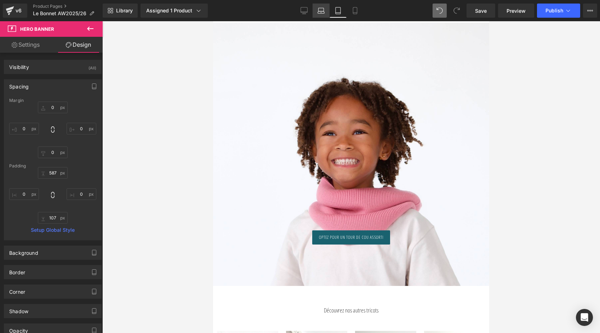
click at [318, 10] on icon at bounding box center [320, 10] width 7 height 7
type input "0"
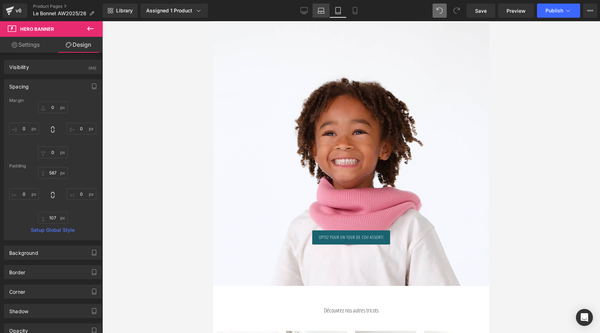
type input "587"
type input "0"
type input "131"
type input "0"
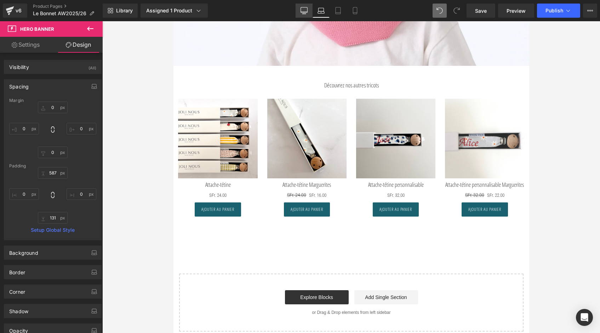
click at [301, 9] on icon at bounding box center [303, 10] width 7 height 7
type input "0"
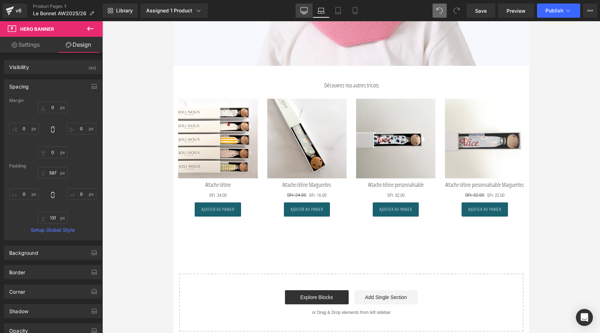
type input "549"
type input "0"
type input "271"
type input "0"
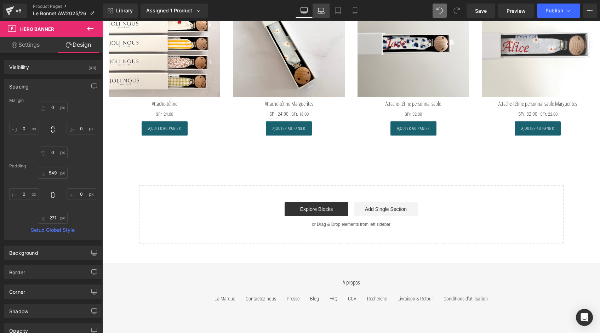
click at [323, 13] on icon at bounding box center [320, 10] width 7 height 7
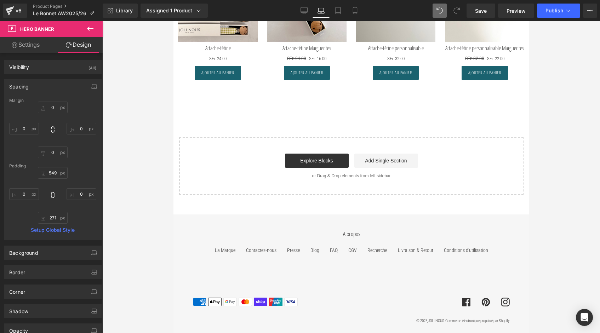
type input "0"
type input "587"
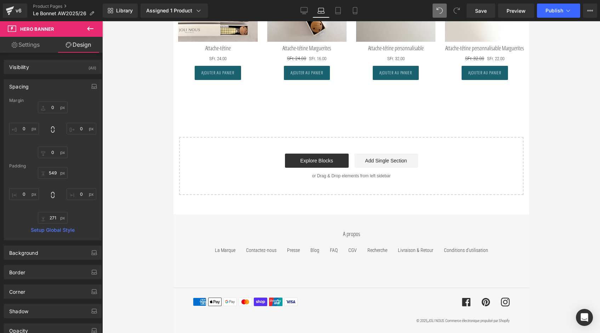
type input "0"
type input "131"
type input "0"
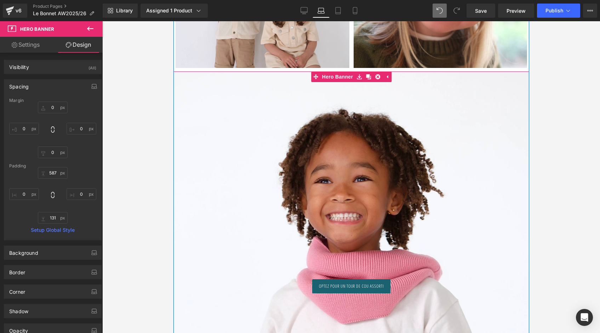
scroll to position [2739, 0]
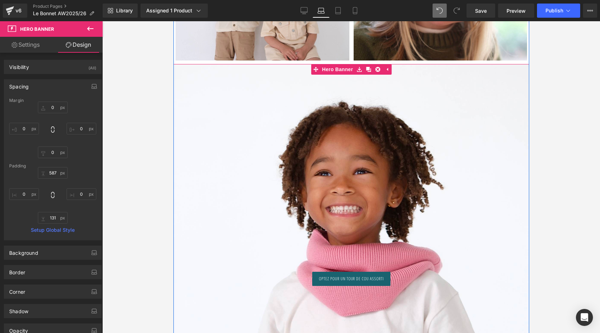
click at [364, 212] on div at bounding box center [351, 200] width 356 height 272
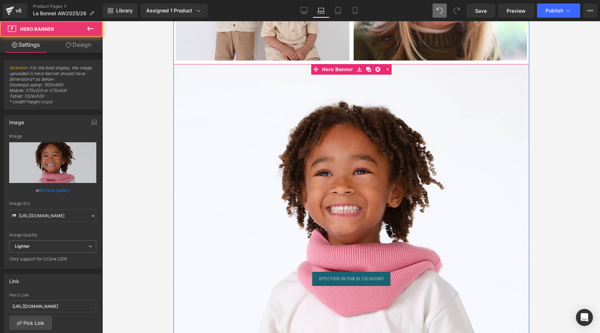
click at [376, 165] on div at bounding box center [351, 200] width 356 height 272
click at [492, 101] on div at bounding box center [351, 200] width 356 height 272
click at [518, 184] on div at bounding box center [351, 200] width 356 height 272
click at [232, 281] on div "Optez pour un tour de cou assorti" at bounding box center [351, 279] width 356 height 14
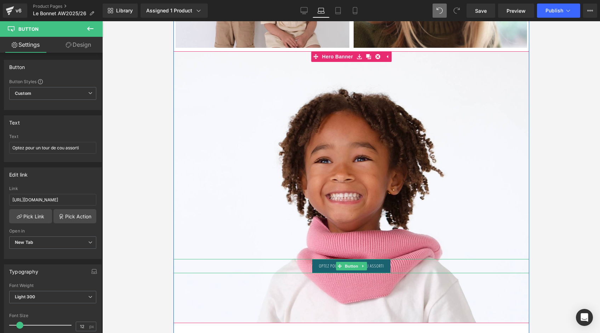
scroll to position [2802, 0]
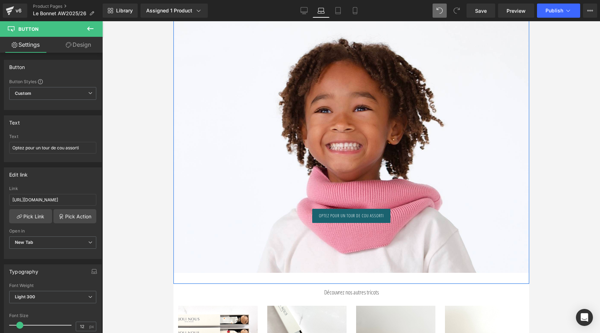
click at [283, 173] on div at bounding box center [351, 137] width 356 height 272
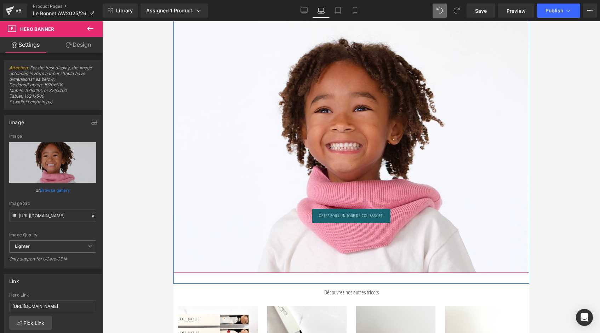
click at [335, 154] on div at bounding box center [351, 137] width 356 height 272
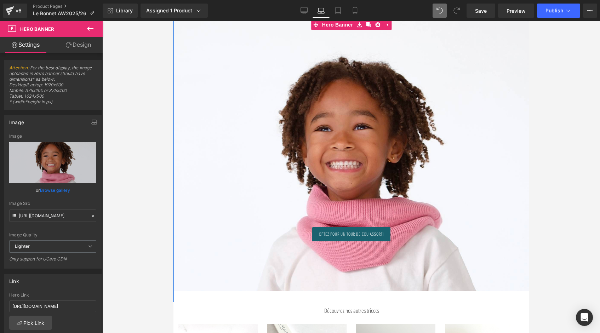
scroll to position [2782, 0]
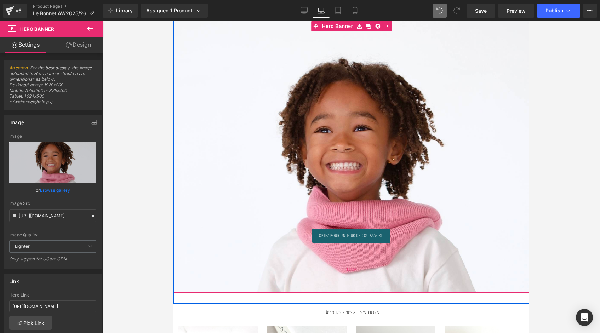
click at [340, 284] on div "131px" at bounding box center [351, 269] width 356 height 46
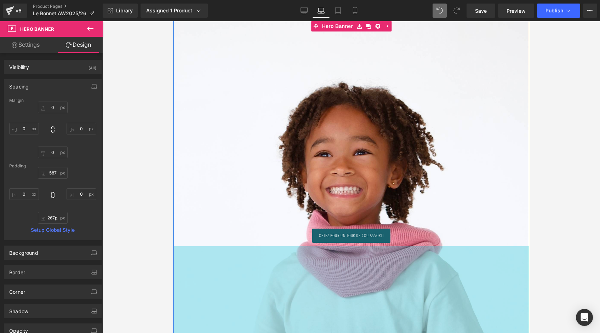
drag, startPoint x: 340, startPoint y: 284, endPoint x: 330, endPoint y: 356, distance: 73.0
type input "0px"
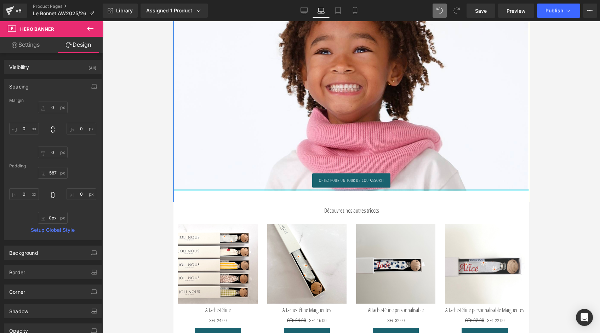
scroll to position [2851, 0]
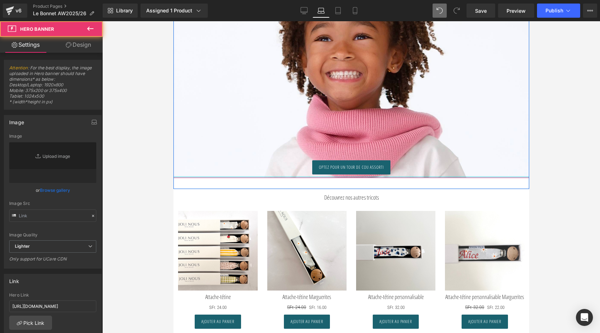
type input "[URL][DOMAIN_NAME]"
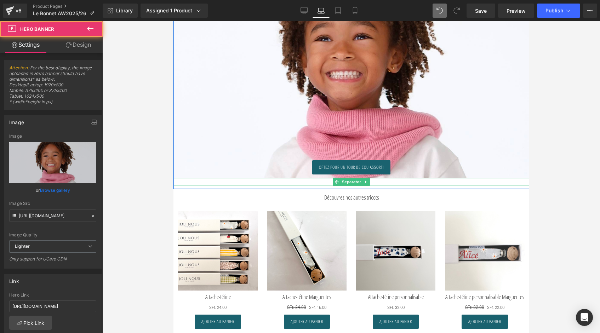
drag, startPoint x: 276, startPoint y: 183, endPoint x: 276, endPoint y: 187, distance: 4.6
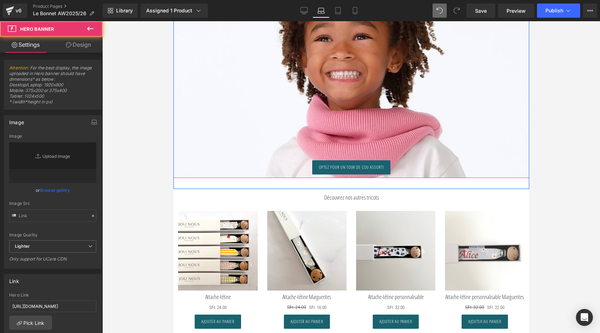
type input "[URL][DOMAIN_NAME]"
click at [255, 178] on span "Optez pour un tour de cou assorti Button" at bounding box center [351, 169] width 356 height 18
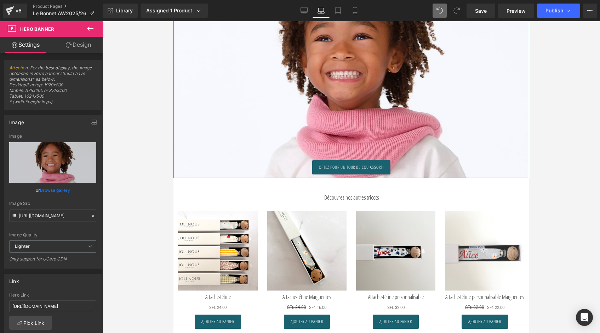
click at [88, 43] on link "Design" at bounding box center [78, 45] width 51 height 16
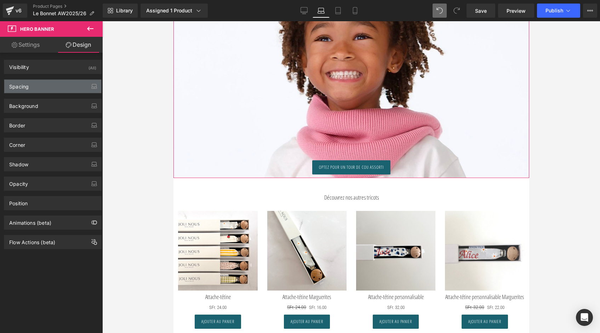
click at [32, 88] on div "Spacing" at bounding box center [52, 86] width 97 height 13
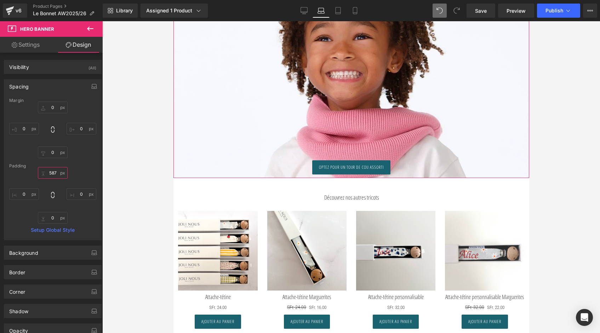
click at [56, 173] on input "587" at bounding box center [53, 173] width 30 height 12
click at [50, 172] on input "587" at bounding box center [53, 173] width 30 height 12
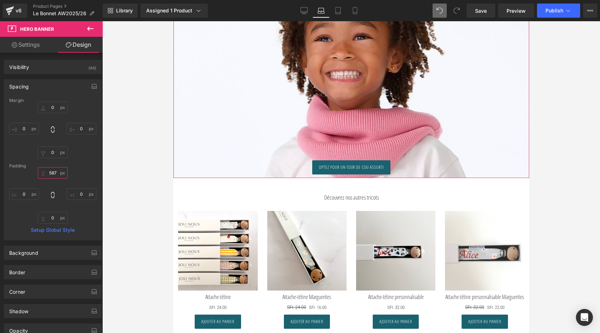
click at [50, 172] on input "587" at bounding box center [53, 173] width 30 height 12
click at [50, 219] on input "0" at bounding box center [53, 218] width 30 height 12
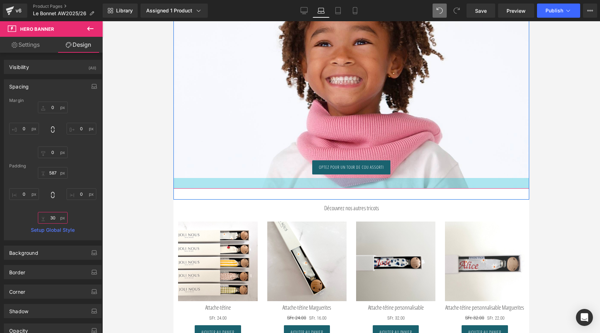
type input "350"
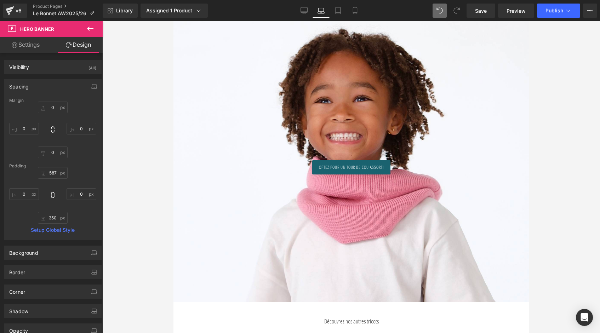
click at [544, 167] on div at bounding box center [350, 177] width 497 height 312
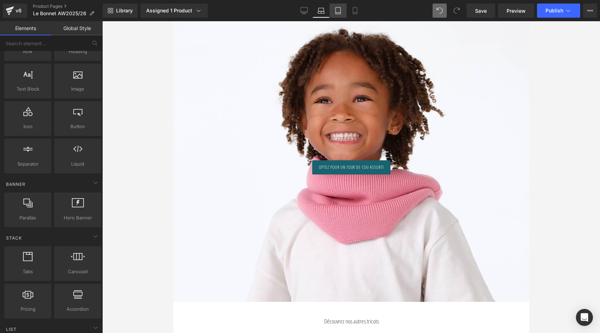
click at [338, 6] on link "Tablet" at bounding box center [337, 11] width 17 height 14
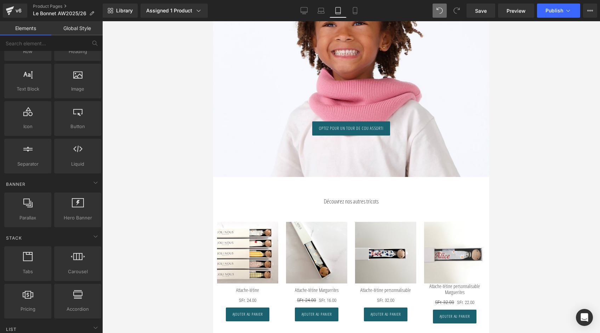
scroll to position [2740, 0]
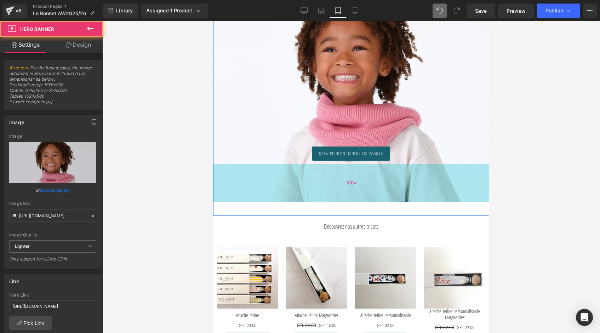
click at [363, 171] on div "107px" at bounding box center [351, 183] width 276 height 38
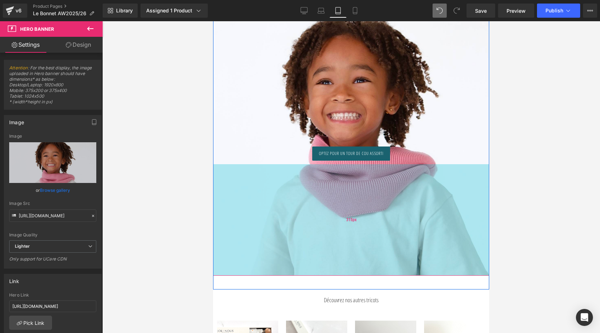
drag, startPoint x: 363, startPoint y: 171, endPoint x: 358, endPoint y: 244, distance: 73.8
click at [358, 244] on div "315px" at bounding box center [351, 219] width 276 height 111
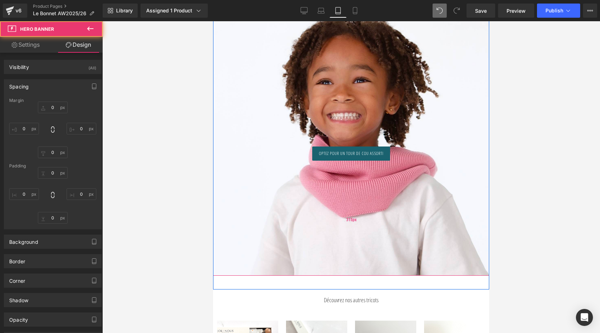
type input "0"
type input "587"
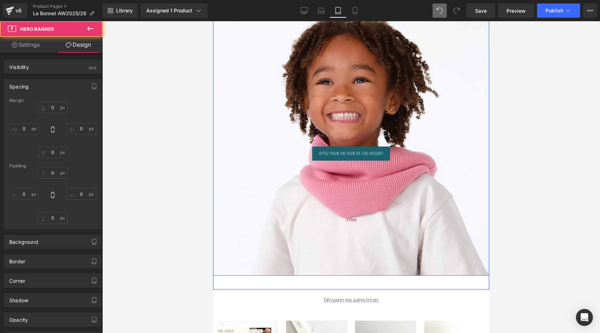
type input "0"
type input "315"
type input "0"
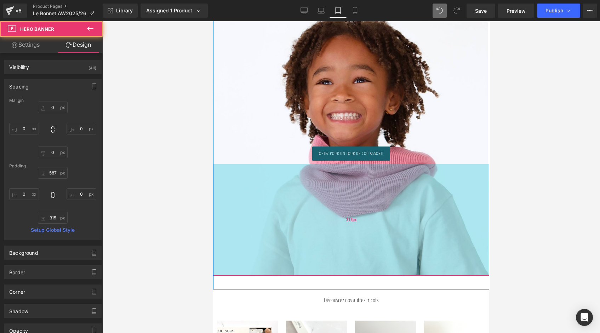
click at [480, 178] on div "315px" at bounding box center [351, 219] width 276 height 111
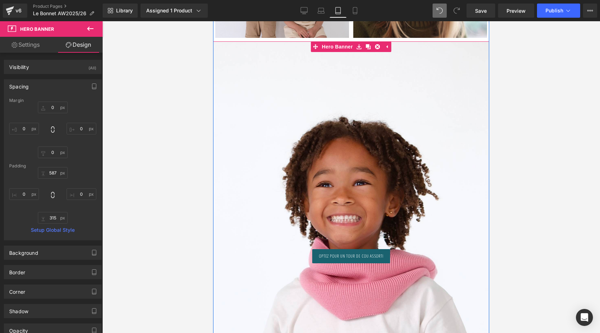
scroll to position [2630, 0]
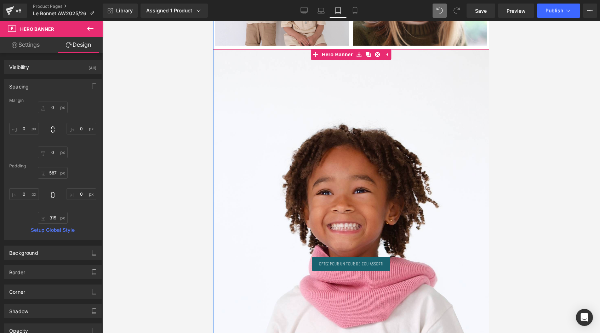
click at [373, 101] on div at bounding box center [351, 217] width 276 height 337
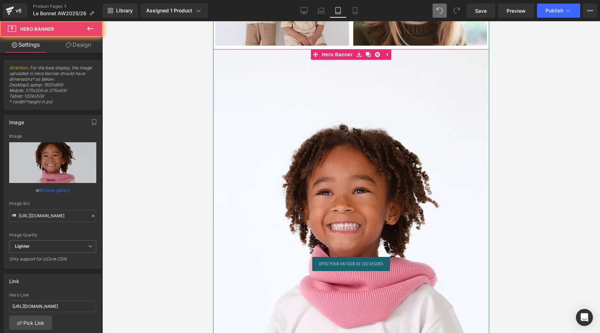
click at [360, 79] on div at bounding box center [351, 217] width 276 height 337
click at [323, 95] on div at bounding box center [351, 217] width 276 height 337
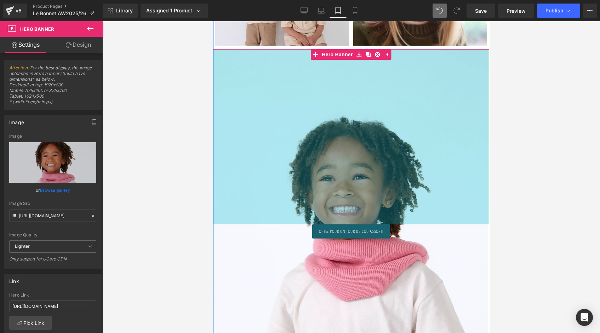
drag, startPoint x: 236, startPoint y: 55, endPoint x: 238, endPoint y: 12, distance: 42.5
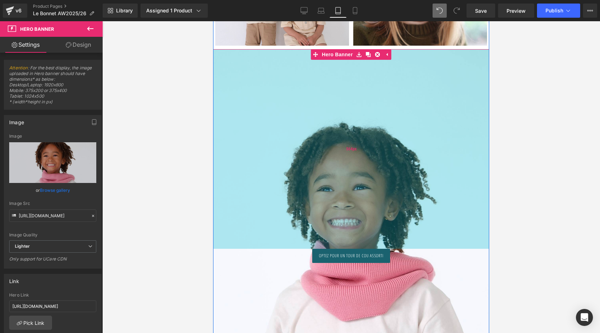
click at [286, 49] on div "564px" at bounding box center [351, 149] width 276 height 200
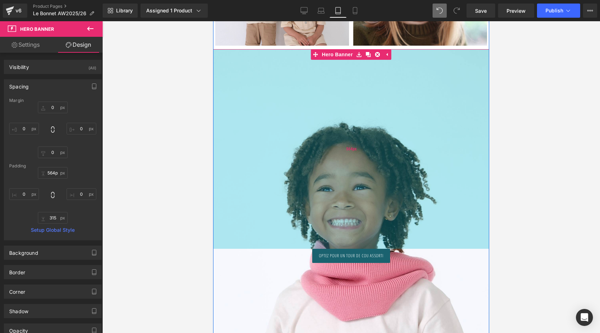
click at [286, 169] on div "564px" at bounding box center [351, 149] width 276 height 200
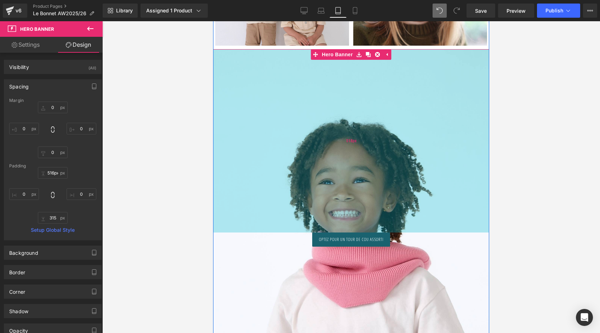
type input "515px"
drag, startPoint x: 286, startPoint y: 168, endPoint x: 286, endPoint y: 151, distance: 17.3
click at [286, 151] on div "515px" at bounding box center [351, 140] width 276 height 182
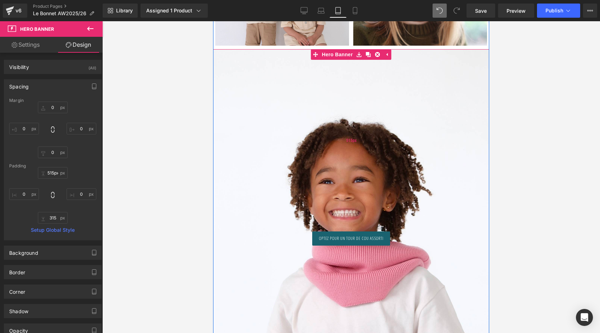
click at [286, 151] on div "515px" at bounding box center [351, 140] width 276 height 182
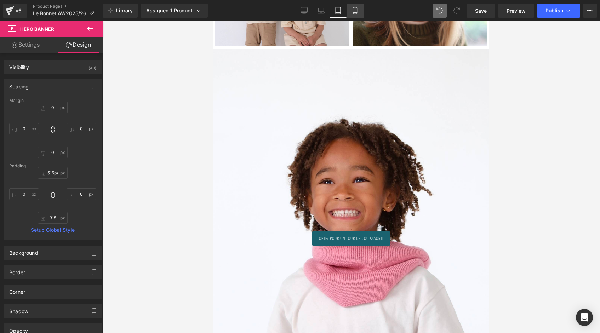
click at [359, 11] on link "Mobile" at bounding box center [354, 11] width 17 height 14
type input "0"
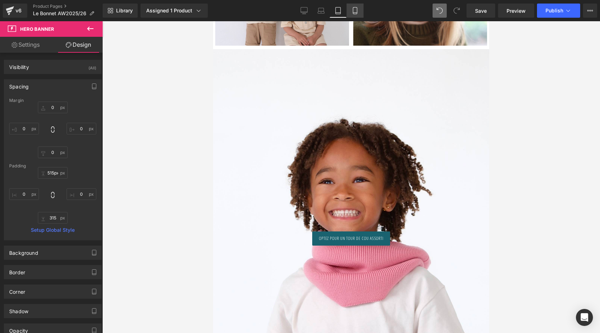
type input "287"
type input "0"
type input "61"
type input "0"
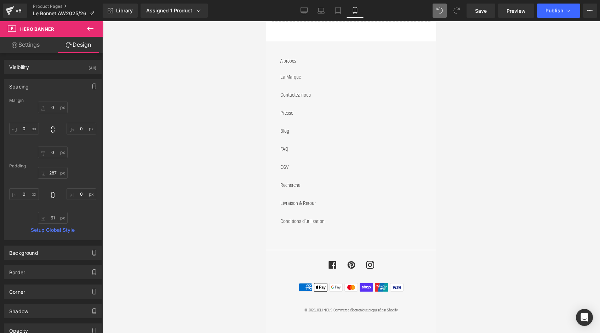
scroll to position [1784, 0]
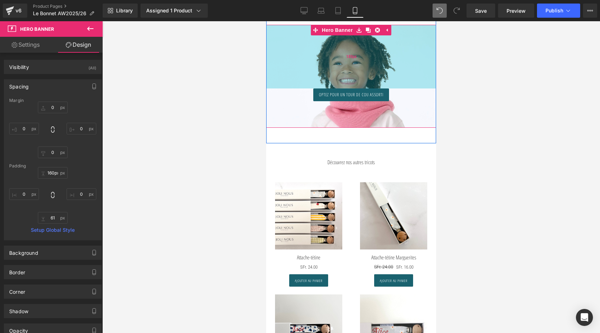
type input "158px"
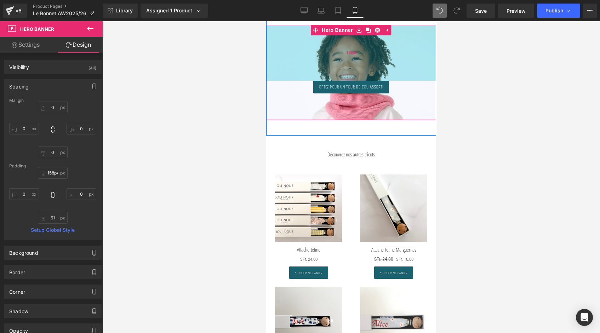
drag, startPoint x: 349, startPoint y: 95, endPoint x: 355, endPoint y: 50, distance: 46.0
click at [355, 50] on div "158px" at bounding box center [351, 53] width 170 height 56
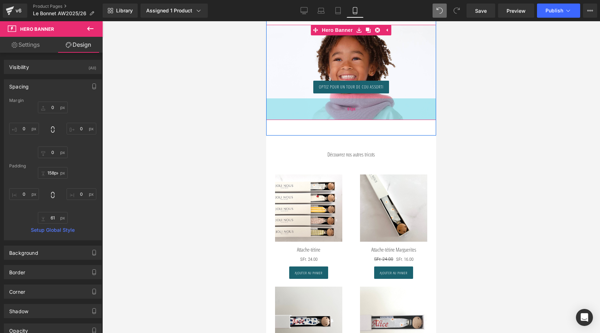
click at [386, 108] on div "61px" at bounding box center [351, 109] width 170 height 22
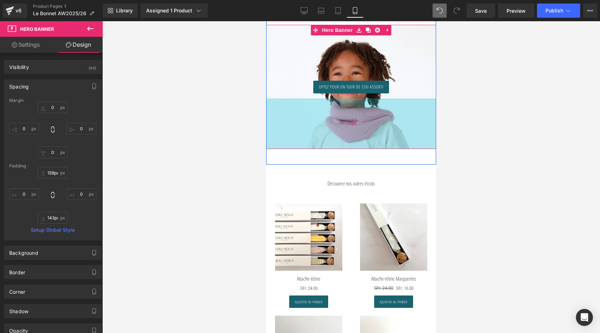
type input "144px"
drag, startPoint x: 386, startPoint y: 108, endPoint x: 385, endPoint y: 138, distance: 29.4
click at [385, 138] on div "143px" at bounding box center [351, 123] width 170 height 51
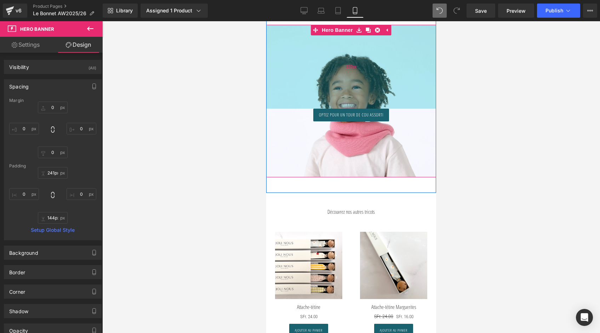
type input "243px"
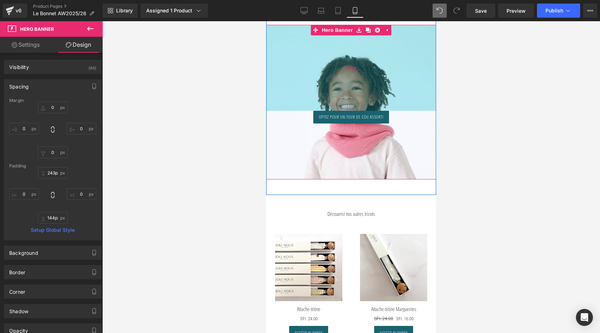
drag, startPoint x: 398, startPoint y: 56, endPoint x: 399, endPoint y: 86, distance: 30.1
click at [399, 86] on div "243px" at bounding box center [351, 68] width 170 height 86
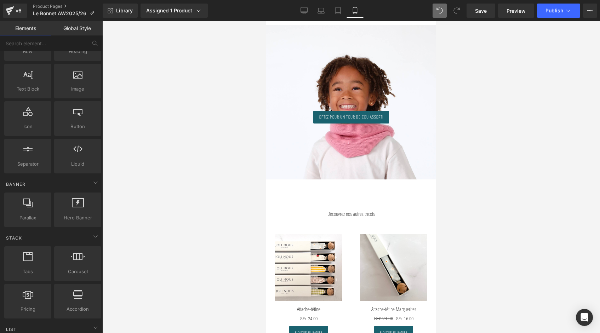
click at [454, 99] on div at bounding box center [350, 177] width 497 height 312
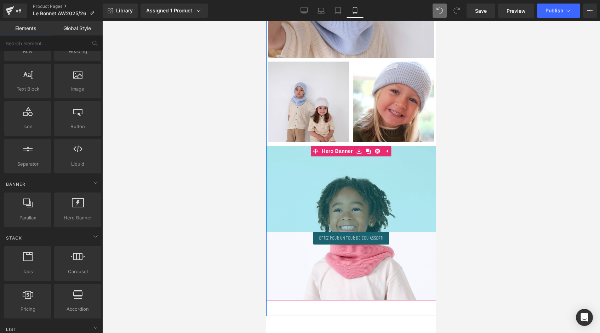
scroll to position [1653, 0]
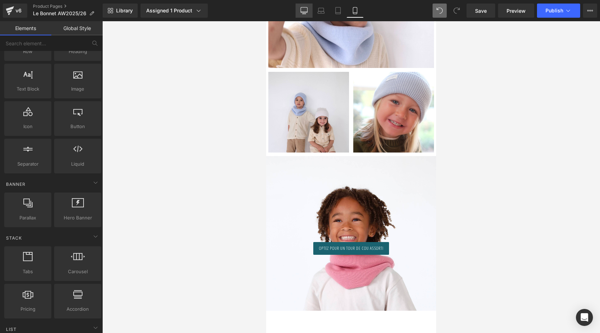
click at [301, 9] on icon at bounding box center [303, 10] width 7 height 7
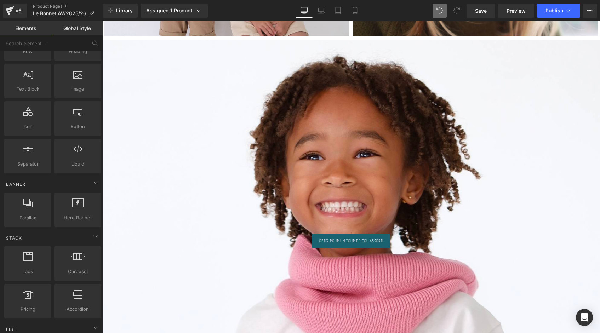
scroll to position [3522, 0]
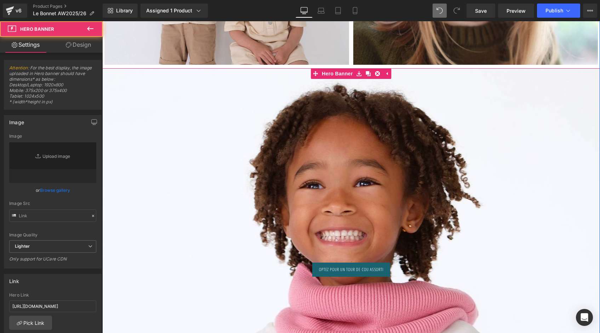
type input "[URL][DOMAIN_NAME]"
click at [364, 211] on div at bounding box center [350, 222] width 497 height 308
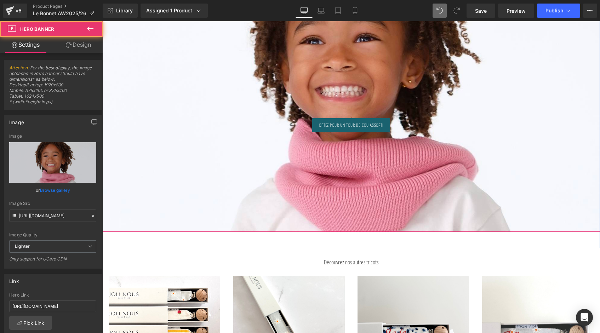
scroll to position [3717, 0]
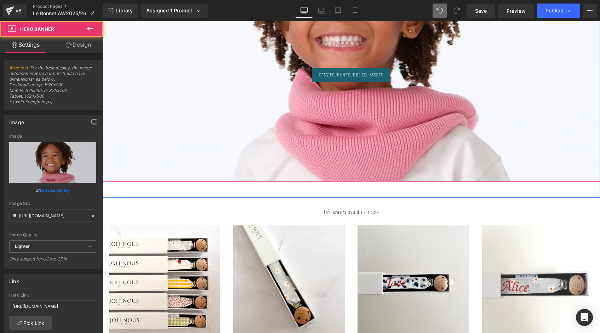
click at [357, 157] on div "Optez pour un tour de cou assorti Button Hero Banner 243px 144px" at bounding box center [350, 28] width 497 height 308
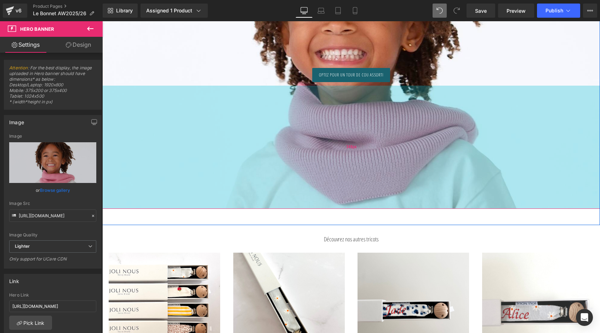
drag, startPoint x: 377, startPoint y: 151, endPoint x: 376, endPoint y: 179, distance: 27.3
click at [376, 179] on div "348px" at bounding box center [350, 147] width 497 height 123
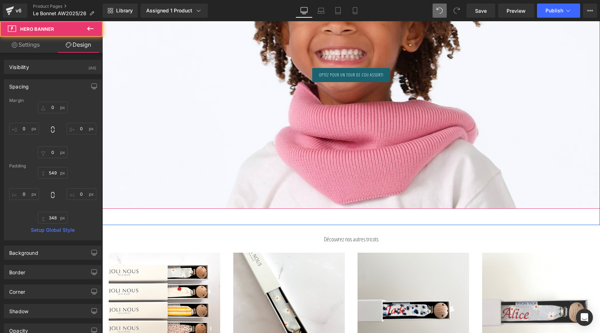
click at [462, 185] on div "348px" at bounding box center [350, 147] width 497 height 123
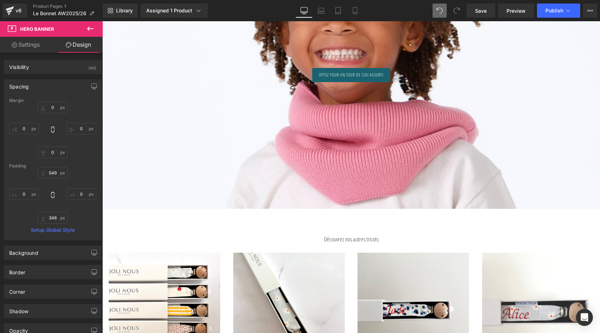
click at [326, 1] on div "Library Assigned 1 Product Product Preview Le Bonnet en Laine Manage assigned p…" at bounding box center [351, 10] width 497 height 21
click at [323, 10] on icon at bounding box center [320, 10] width 7 height 7
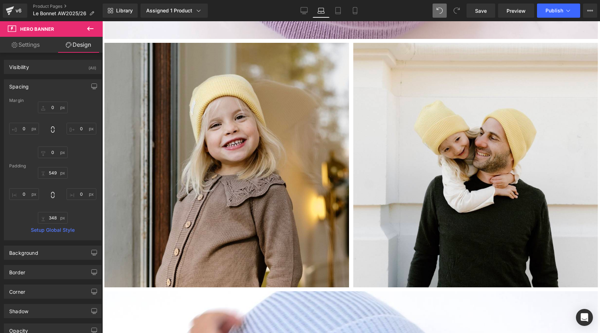
type input "0"
type input "587"
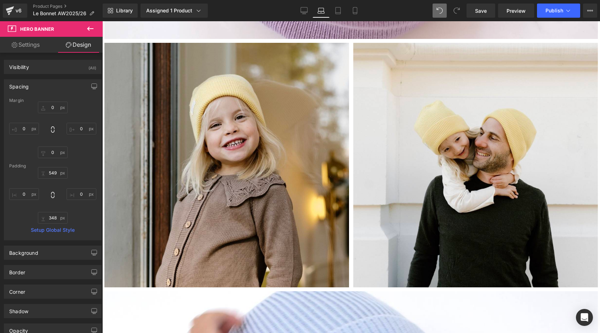
type input "0"
type input "350"
type input "0"
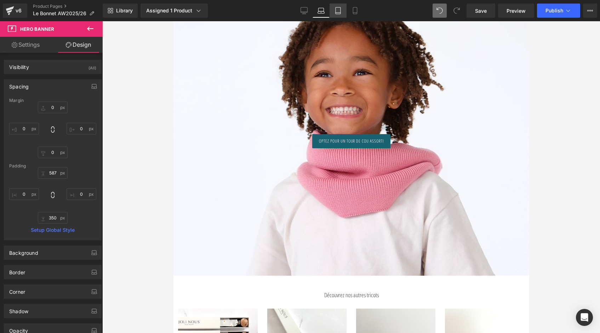
click at [338, 10] on icon at bounding box center [337, 10] width 7 height 7
type input "0"
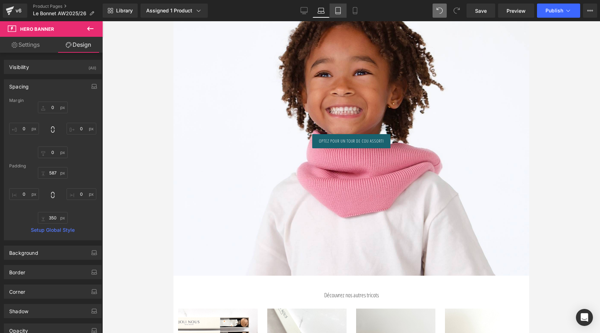
type input "515"
type input "0"
type input "315"
type input "0"
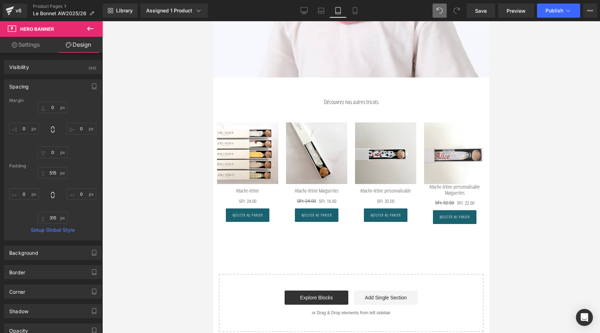
scroll to position [2472, 0]
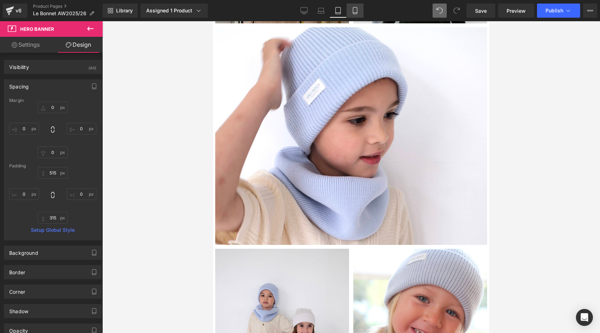
click at [356, 5] on link "Mobile" at bounding box center [354, 11] width 17 height 14
type input "0"
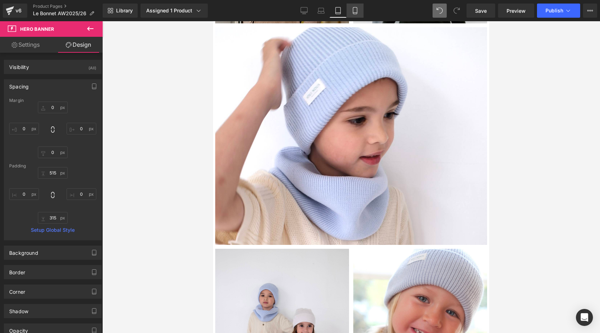
type input "243"
type input "0"
type input "144"
type input "0"
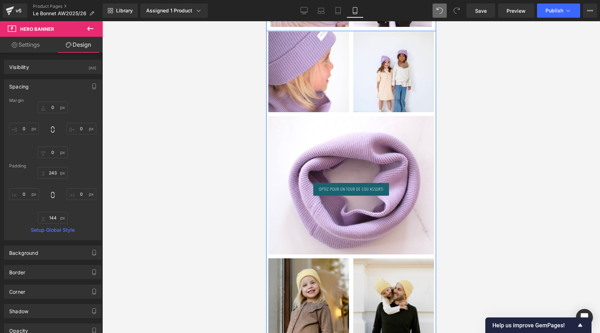
scroll to position [1232, 0]
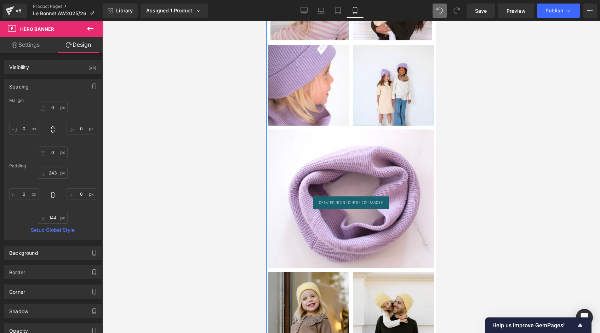
click at [417, 144] on div "Optez pour un tour de cou assorti Button Hero Banner 189px 152px" at bounding box center [351, 198] width 166 height 138
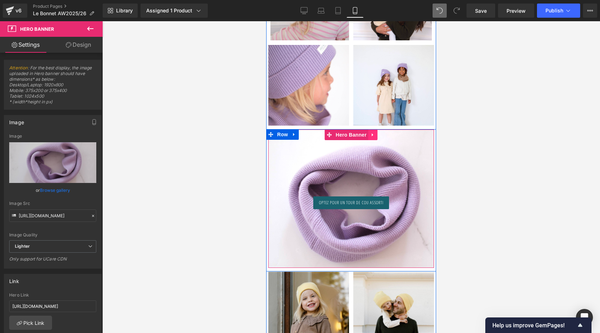
click at [373, 132] on icon at bounding box center [372, 134] width 5 height 5
click at [367, 132] on icon at bounding box center [368, 134] width 5 height 5
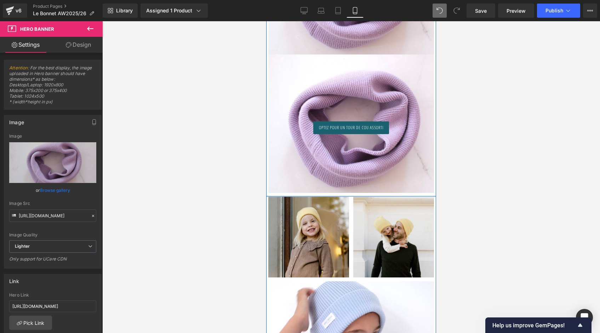
scroll to position [1446, 0]
click at [289, 65] on div at bounding box center [351, 123] width 166 height 138
click at [328, 57] on icon at bounding box center [329, 59] width 5 height 5
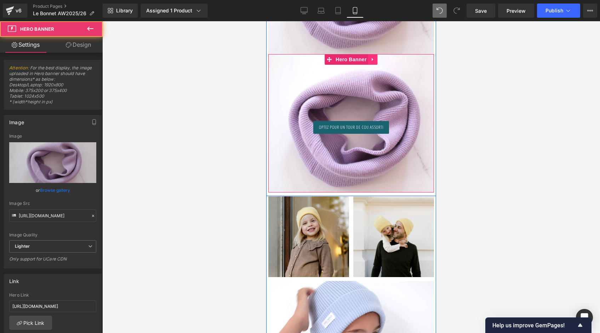
click at [372, 57] on icon at bounding box center [372, 59] width 5 height 5
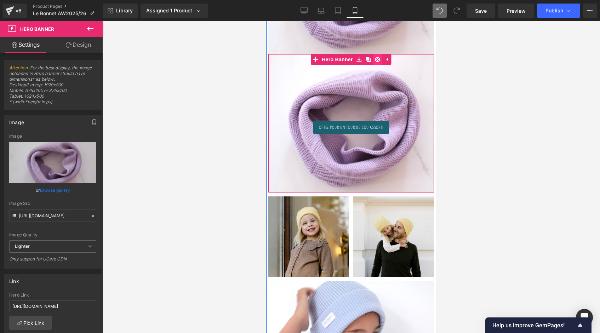
click at [376, 57] on icon at bounding box center [377, 59] width 5 height 5
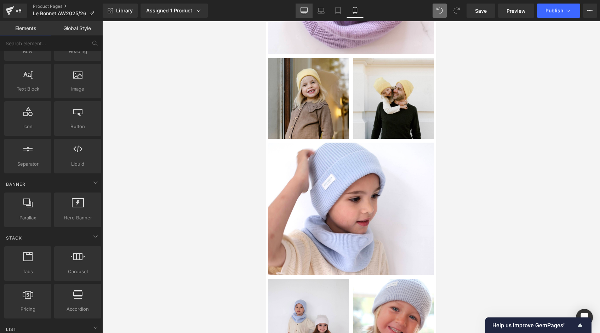
click at [307, 10] on link "Desktop" at bounding box center [303, 11] width 17 height 14
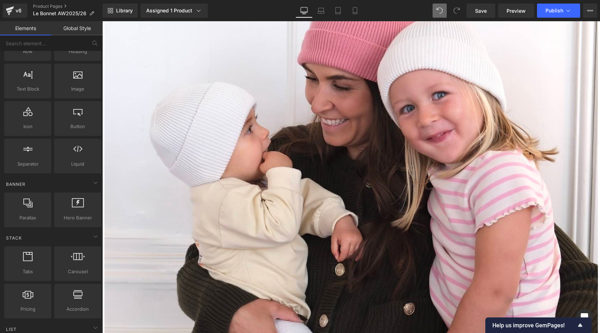
scroll to position [1440, 0]
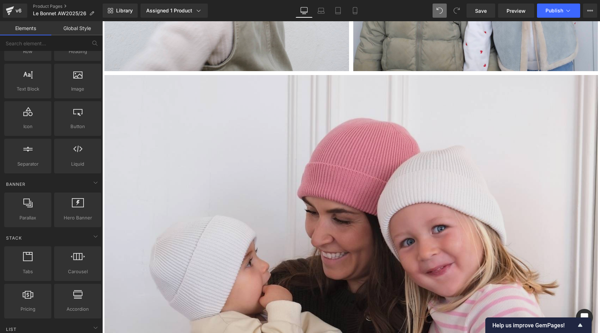
click at [334, 92] on img at bounding box center [350, 275] width 493 height 400
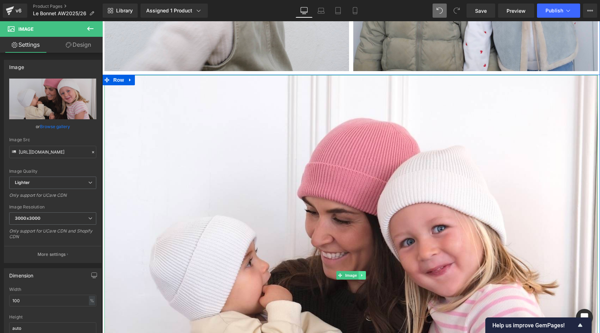
click at [360, 273] on icon at bounding box center [362, 275] width 4 height 4
click at [358, 274] on icon at bounding box center [358, 275] width 4 height 4
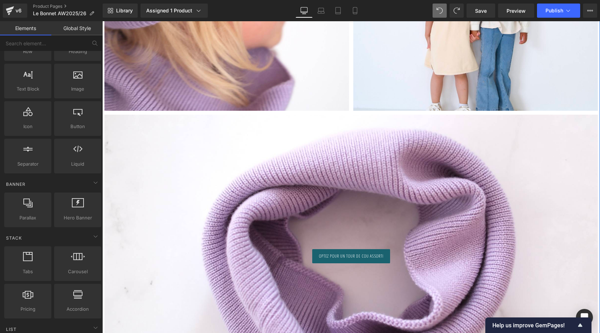
scroll to position [2452, 0]
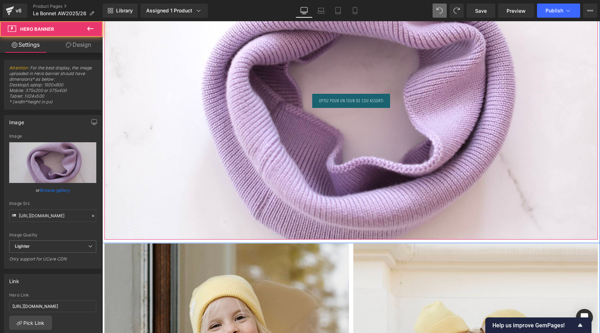
click at [290, 158] on div at bounding box center [350, 99] width 493 height 280
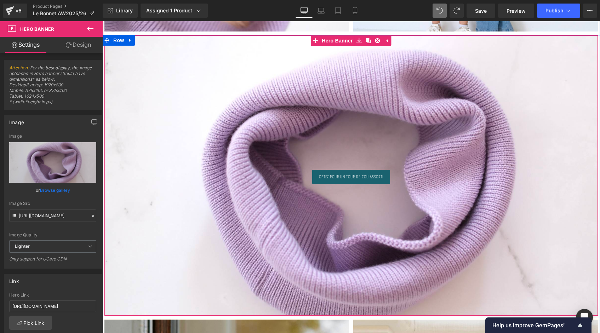
scroll to position [2349, 0]
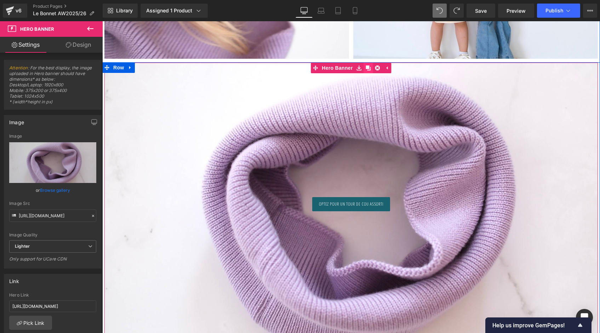
click at [367, 65] on icon at bounding box center [368, 67] width 5 height 5
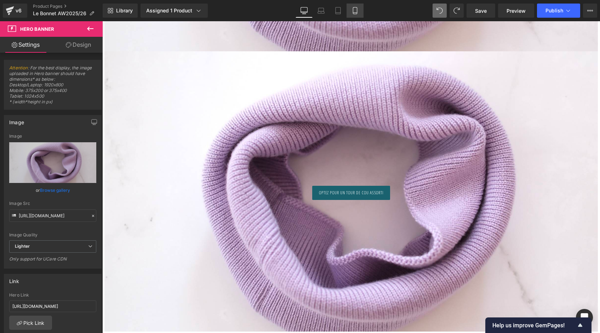
click at [353, 12] on icon at bounding box center [354, 10] width 7 height 7
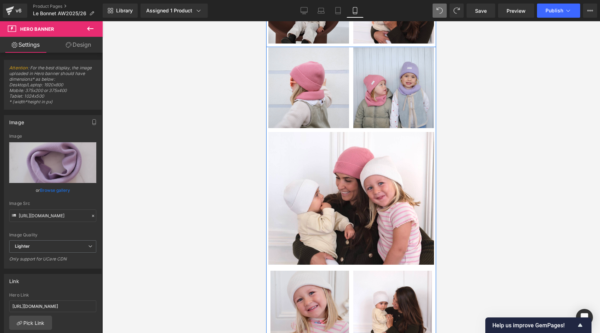
scroll to position [905, 0]
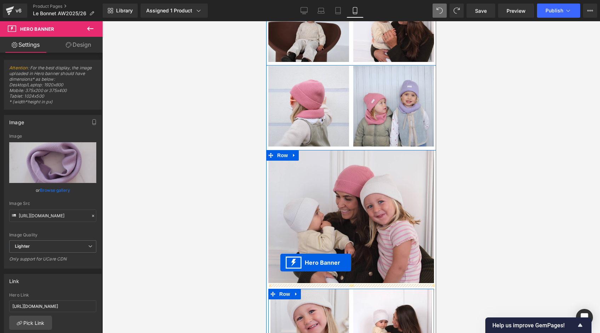
drag, startPoint x: 315, startPoint y: 158, endPoint x: 280, endPoint y: 263, distance: 109.9
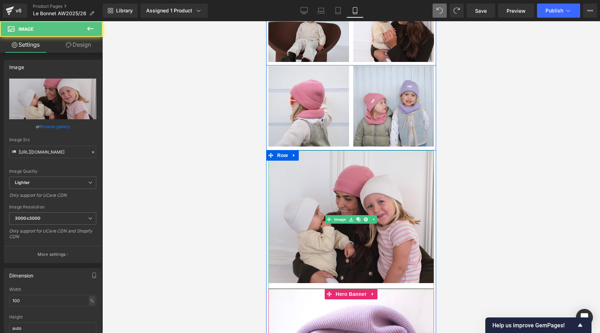
click at [408, 282] on img at bounding box center [351, 219] width 166 height 138
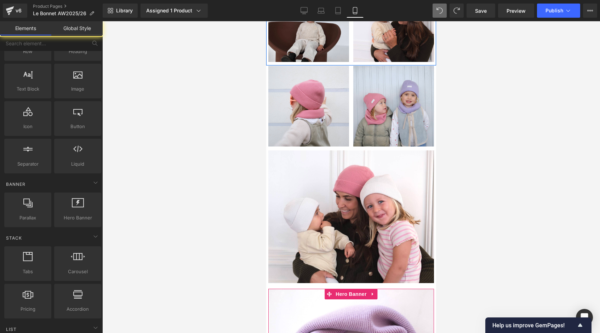
click at [463, 269] on div at bounding box center [350, 177] width 497 height 312
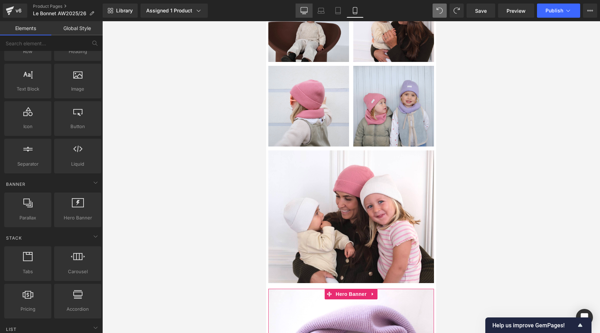
click at [306, 8] on icon at bounding box center [303, 10] width 7 height 7
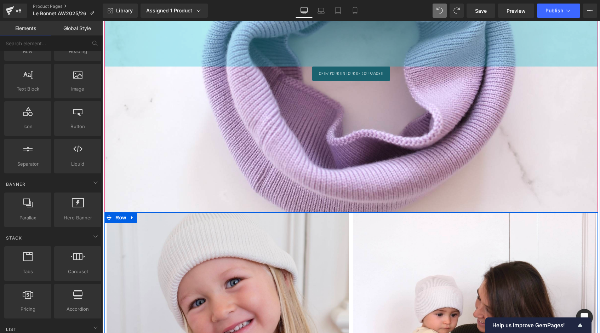
scroll to position [2024, 0]
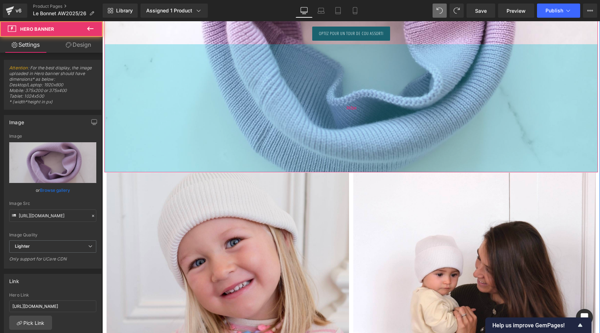
click at [350, 169] on div "362px" at bounding box center [350, 108] width 493 height 128
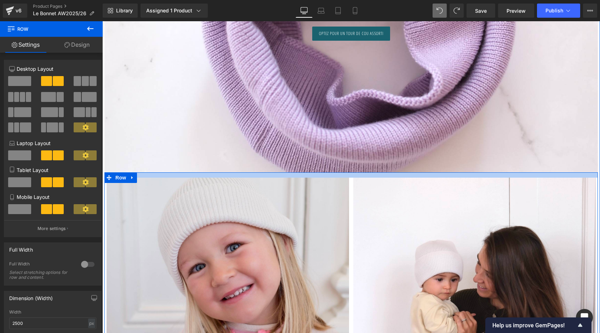
drag, startPoint x: 348, startPoint y: 171, endPoint x: 348, endPoint y: 175, distance: 5.0
click at [348, 175] on div at bounding box center [350, 174] width 493 height 5
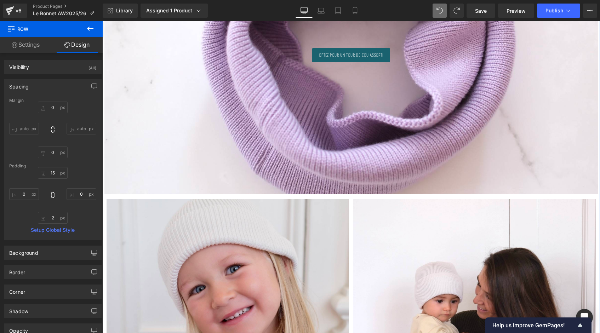
scroll to position [1843, 0]
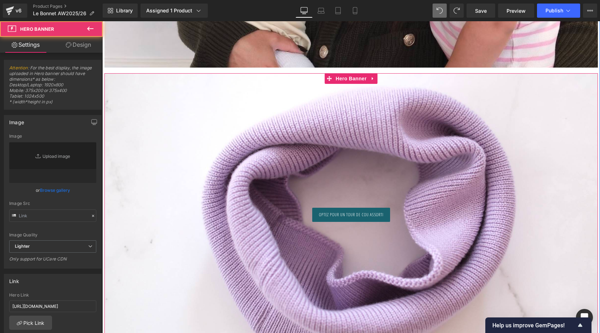
type input "[URL][DOMAIN_NAME]"
click at [362, 142] on div "Optez pour un tour de cou assorti Button Hero Banner 380px 362px" at bounding box center [350, 213] width 493 height 280
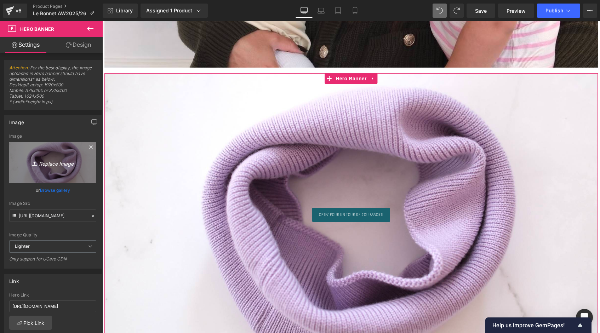
click at [68, 155] on link "Replace Image" at bounding box center [52, 162] width 87 height 41
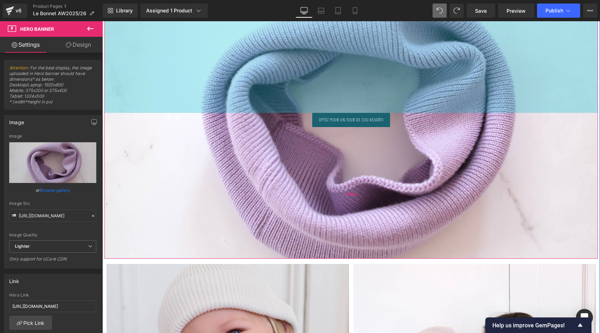
scroll to position [1990, 0]
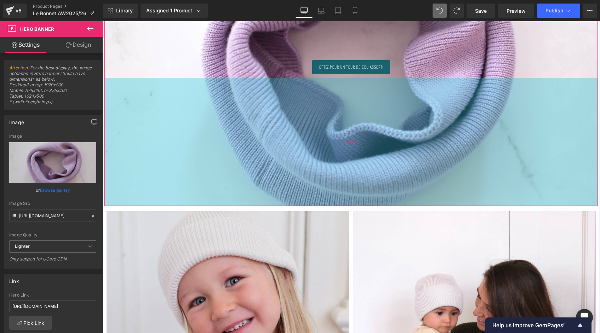
click at [308, 168] on div "362px" at bounding box center [350, 142] width 493 height 128
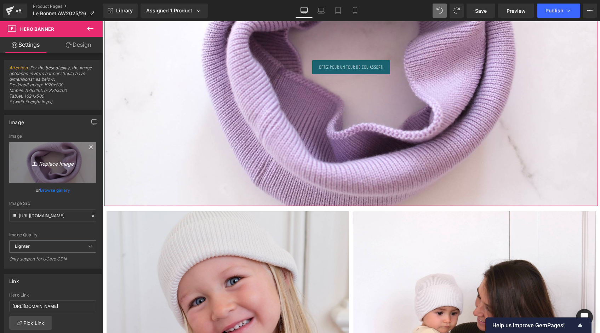
click at [62, 157] on link "Replace Image" at bounding box center [52, 162] width 87 height 41
type input "C:\fakepath\Collection-tricot-laine-100%-mérinos-brun-blanc-jaune-bleu-ciel-li…"
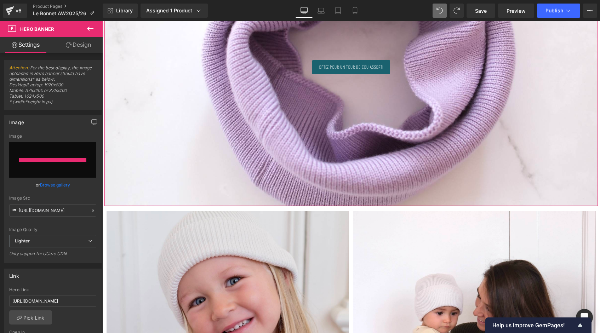
type input "[URL][DOMAIN_NAME]"
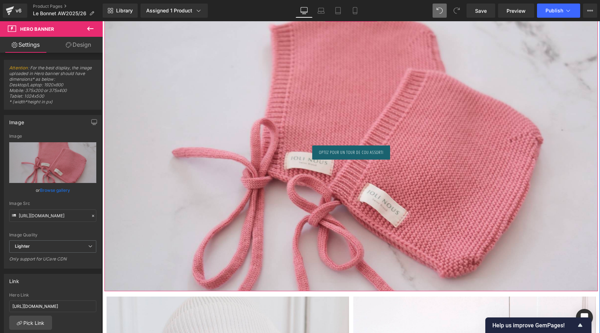
scroll to position [1831, 0]
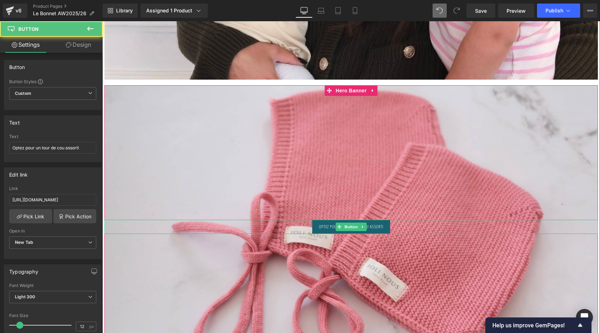
click at [330, 226] on span "Optez pour un tour de cou assorti" at bounding box center [351, 227] width 65 height 6
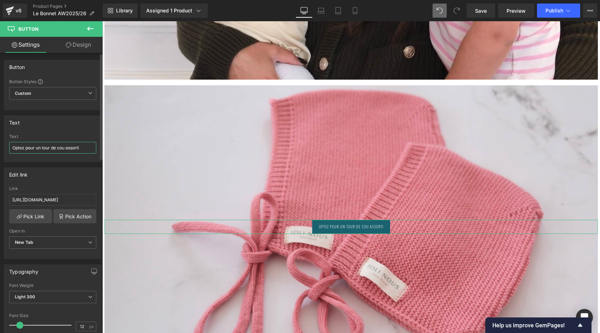
click at [72, 149] on input "Optez pour un tour de cou assorti" at bounding box center [52, 148] width 87 height 12
type input "Découvrez le modèle béguin"
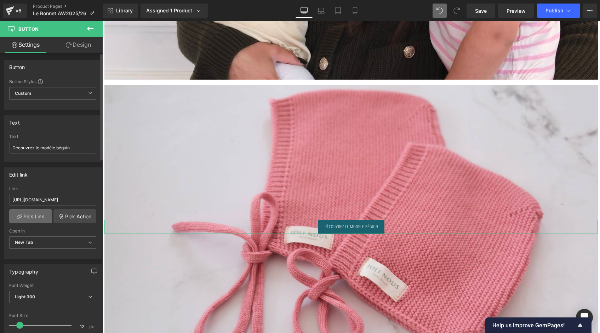
click at [33, 217] on link "Pick Link" at bounding box center [30, 216] width 43 height 14
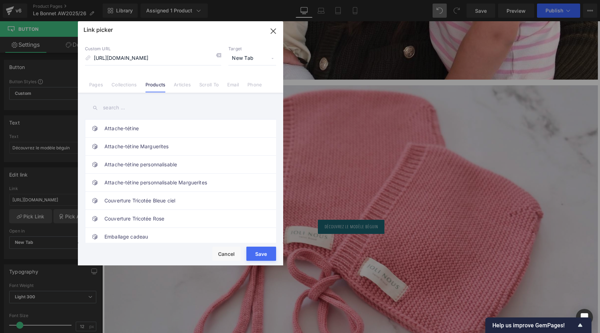
click at [217, 57] on icon at bounding box center [218, 55] width 6 height 6
click at [128, 117] on div "Attache-tétine Attache-tétine Marguerites Attache-tétine personnalisable Attach…" at bounding box center [180, 169] width 205 height 152
click at [125, 109] on input "text" at bounding box center [180, 108] width 191 height 16
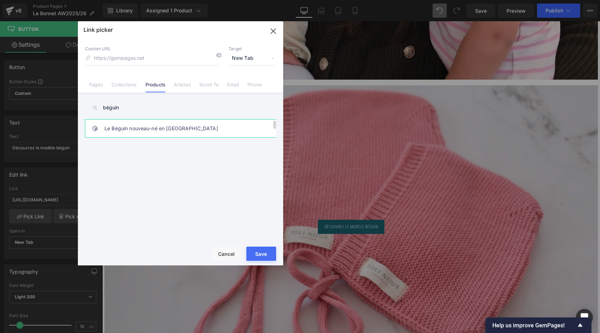
type input "béguin"
click at [137, 131] on link "Le Béguin nouveau-né en [GEOGRAPHIC_DATA]" at bounding box center [182, 129] width 156 height 18
type input "/products/le-beguin-nouveau-ne-en-laine"
click at [258, 255] on button "Save" at bounding box center [261, 254] width 30 height 14
type input "/products/le-beguin-nouveau-ne-en-laine"
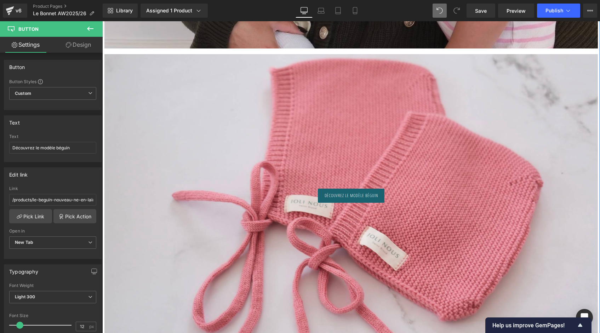
scroll to position [1877, 0]
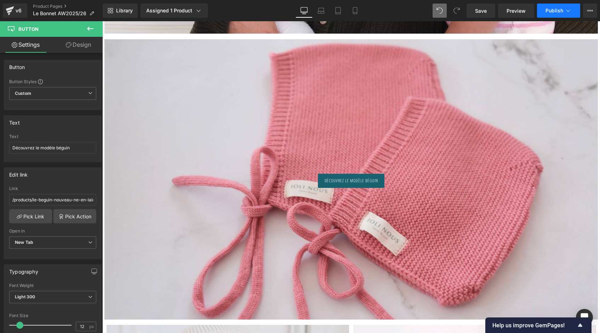
click at [559, 10] on span "Publish" at bounding box center [554, 11] width 18 height 6
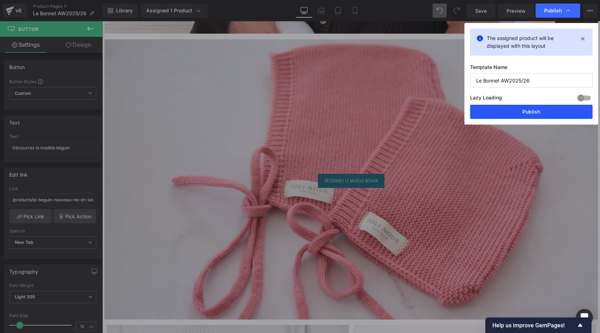
click at [518, 111] on button "Publish" at bounding box center [531, 112] width 122 height 14
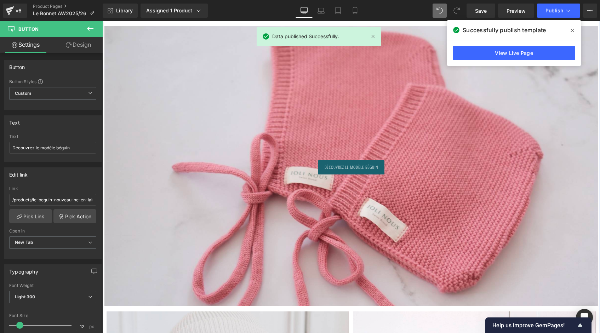
scroll to position [1872, 0]
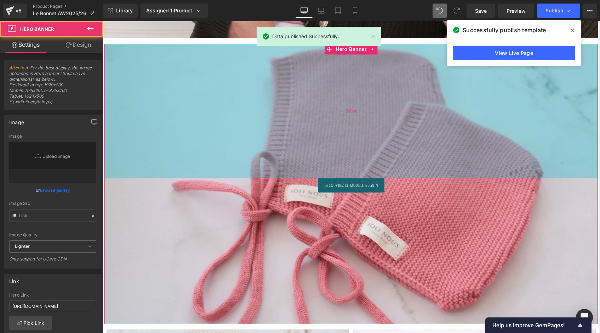
type input "[URL][DOMAIN_NAME]"
click at [281, 125] on div "380px" at bounding box center [350, 111] width 493 height 134
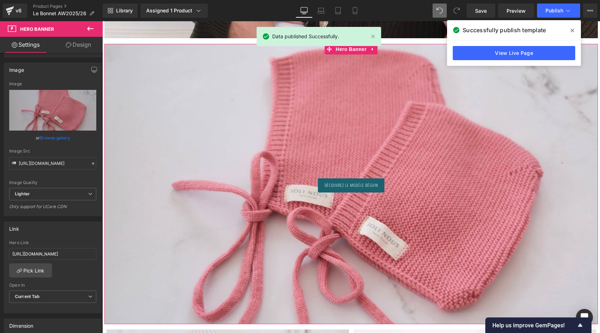
scroll to position [61, 0]
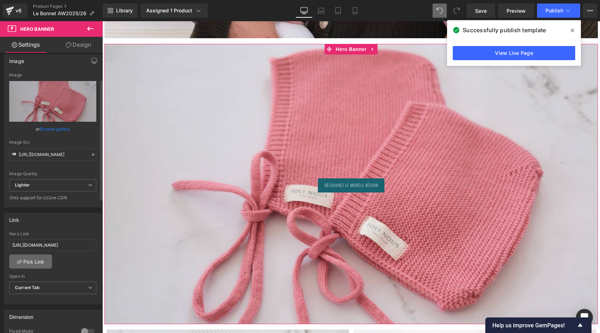
click at [43, 258] on link "Pick Link" at bounding box center [30, 261] width 43 height 14
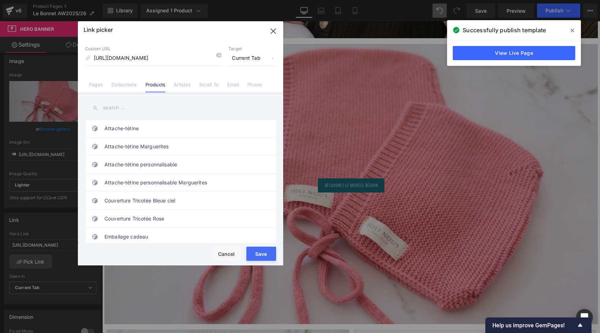
click at [218, 54] on icon at bounding box center [218, 55] width 6 height 6
click at [123, 111] on input "text" at bounding box center [180, 108] width 191 height 16
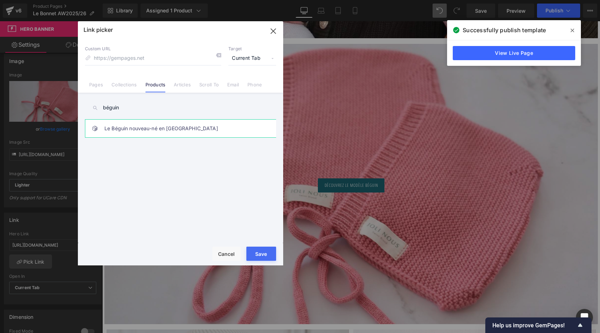
type input "béguin"
click at [121, 131] on link "Le Béguin nouveau-né en [GEOGRAPHIC_DATA]" at bounding box center [182, 129] width 156 height 18
type input "/products/le-beguin-nouveau-ne-en-laine"
click at [261, 61] on span "Current Tab" at bounding box center [252, 58] width 48 height 13
click at [246, 83] on li "New Tab" at bounding box center [252, 83] width 55 height 12
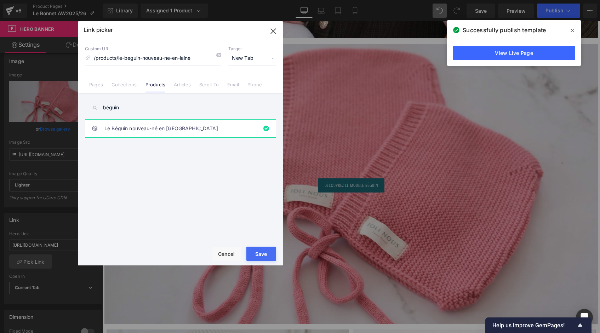
click at [259, 256] on button "Save" at bounding box center [261, 254] width 30 height 14
type input "/products/le-beguin-nouveau-ne-en-laine"
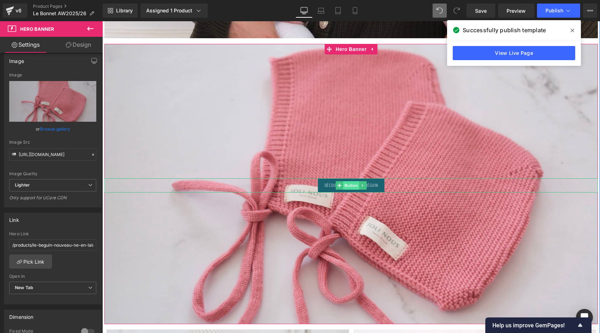
click at [343, 185] on span "Button" at bounding box center [351, 185] width 16 height 8
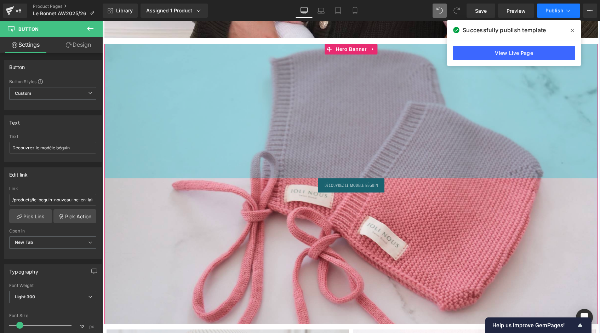
click at [553, 10] on span "Publish" at bounding box center [554, 11] width 18 height 6
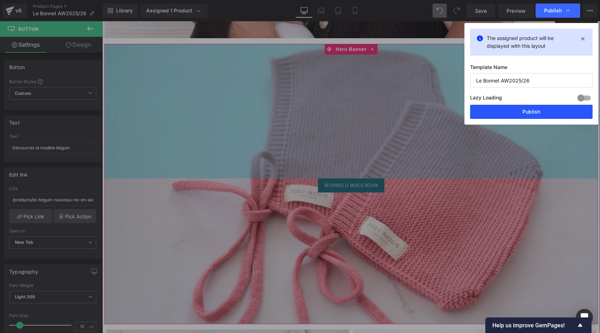
click at [516, 110] on button "Publish" at bounding box center [531, 112] width 122 height 14
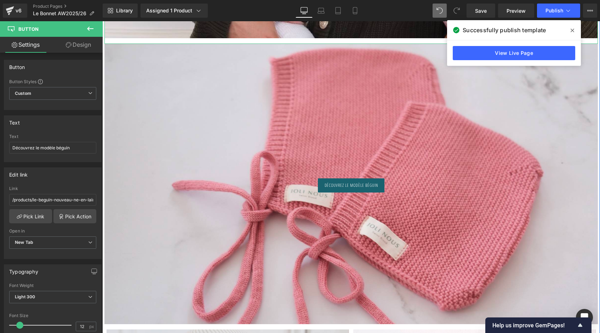
click at [572, 31] on icon at bounding box center [572, 31] width 4 height 4
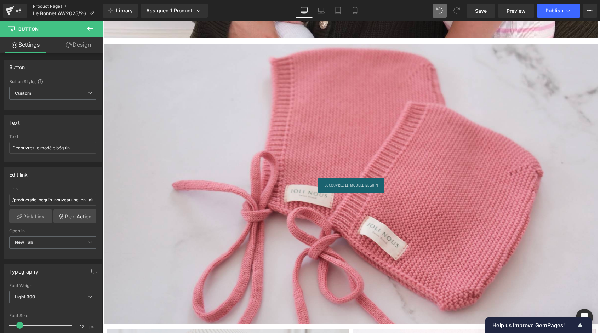
click at [39, 7] on link "Product Pages" at bounding box center [68, 7] width 70 height 6
